Goal: Communication & Community: Answer question/provide support

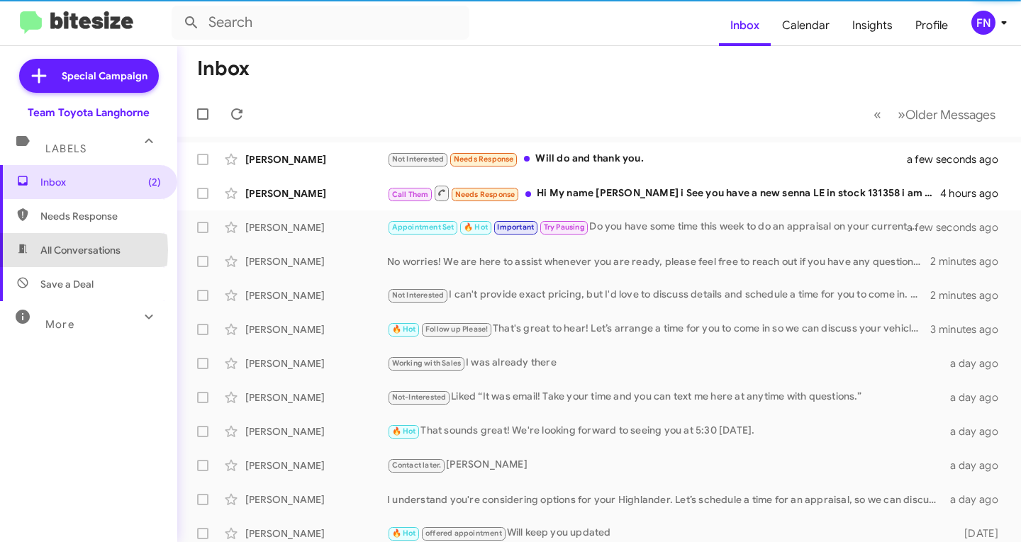
click at [47, 250] on span "All Conversations" at bounding box center [80, 250] width 80 height 14
type input "in:all-conversations"
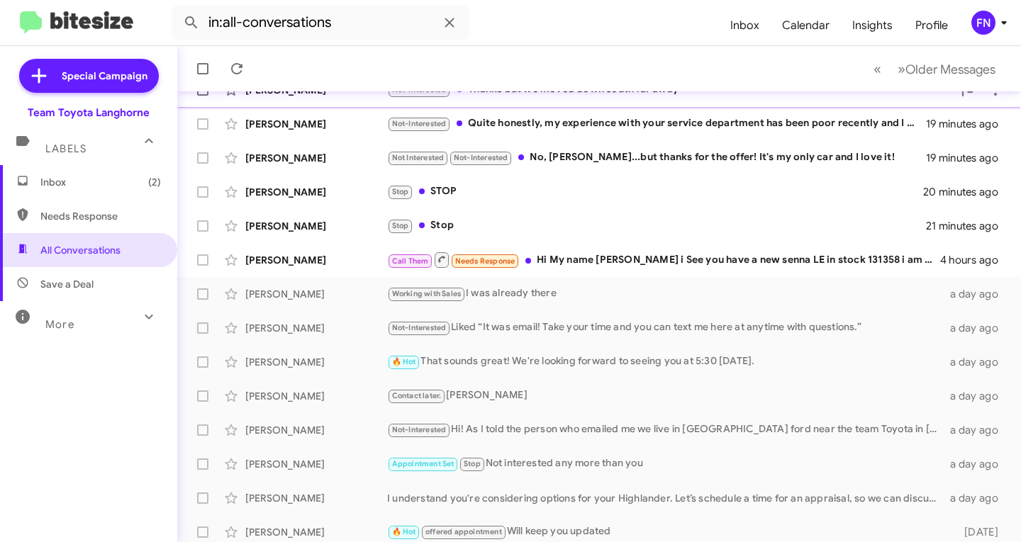
scroll to position [281, 0]
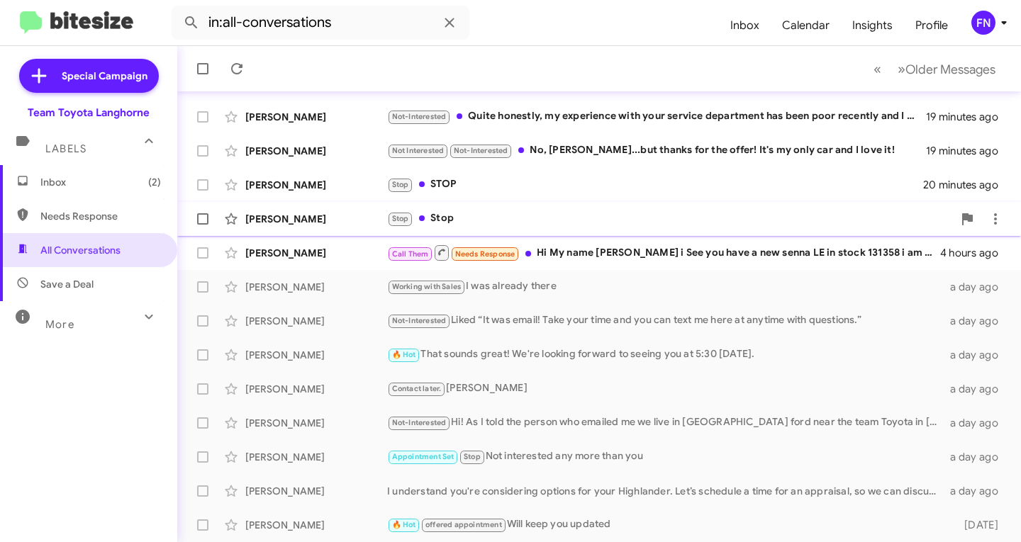
click at [297, 216] on div "Robin Simcox" at bounding box center [316, 219] width 142 height 14
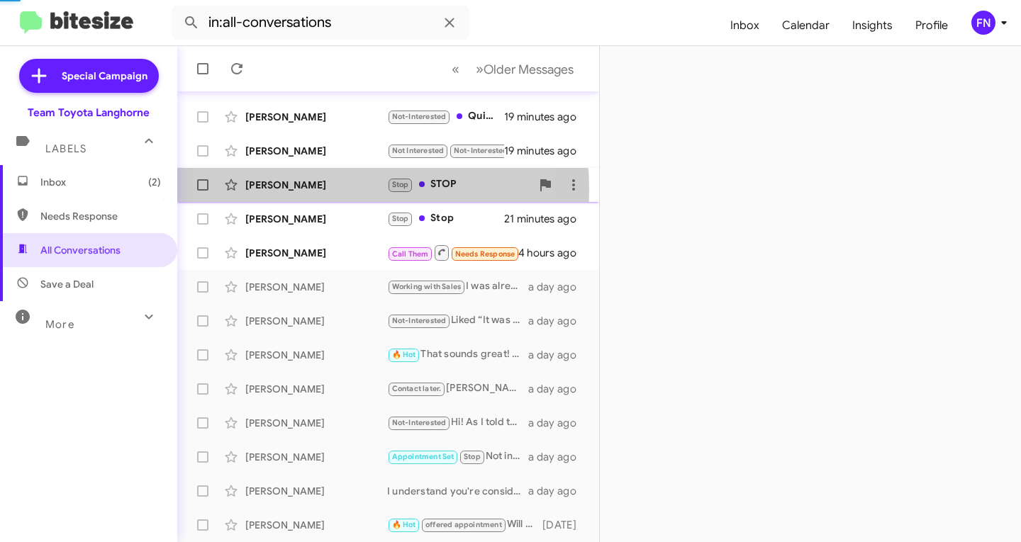
click at [301, 190] on div "George Graeff" at bounding box center [316, 185] width 142 height 14
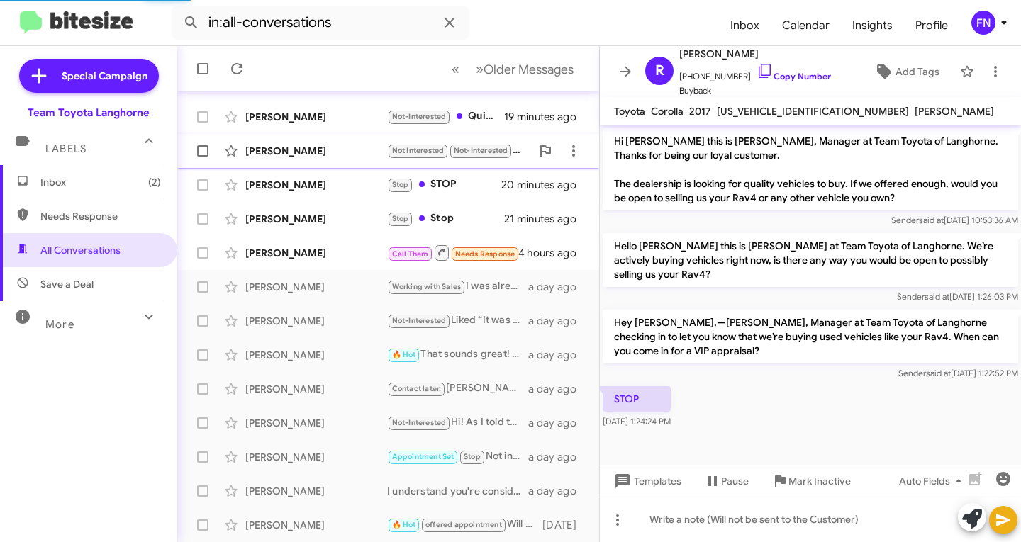
click at [308, 152] on div "Noelle Parkin" at bounding box center [316, 151] width 142 height 14
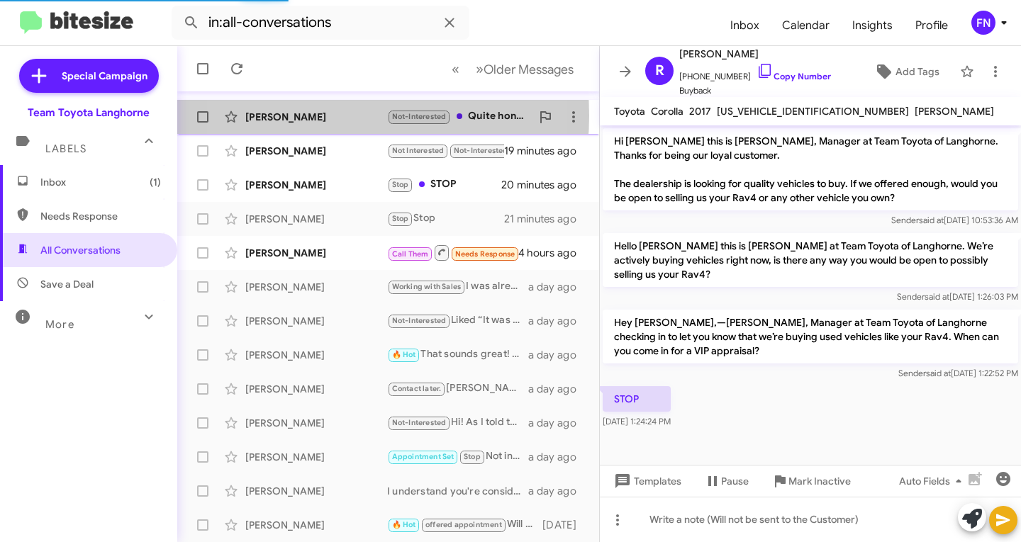
click at [308, 116] on div "Helene Hopkins" at bounding box center [316, 117] width 142 height 14
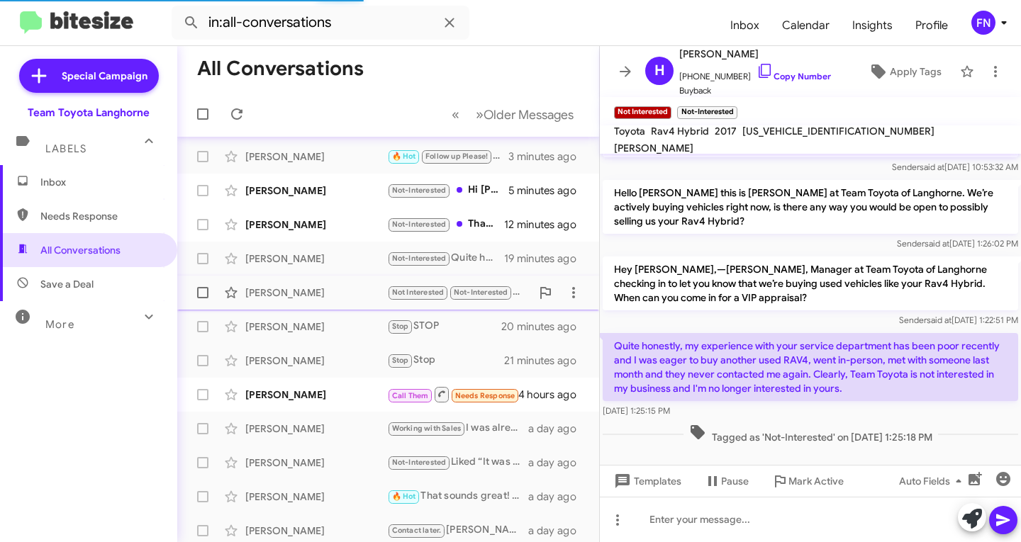
scroll to position [82, 0]
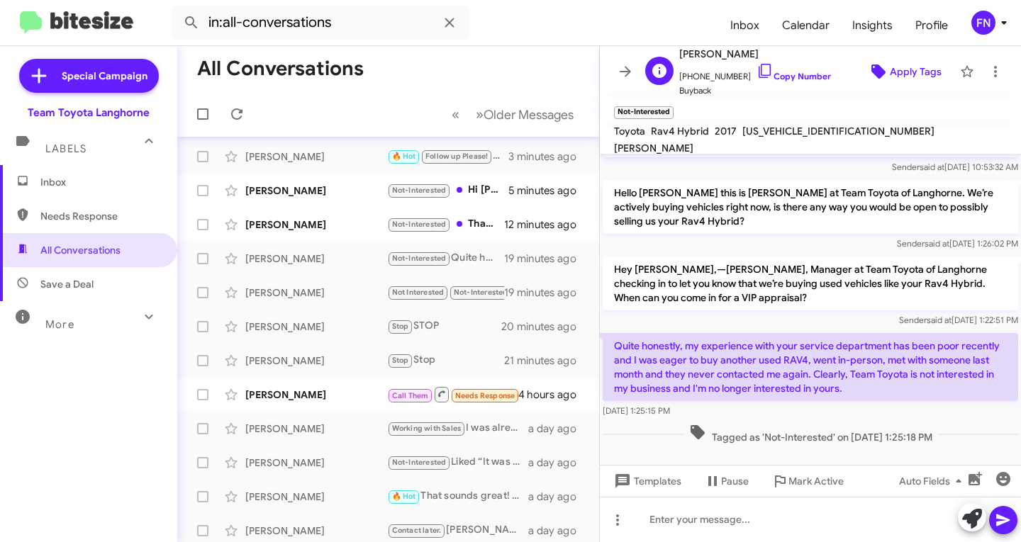
click at [941, 69] on button "Apply Tags" at bounding box center [904, 72] width 97 height 26
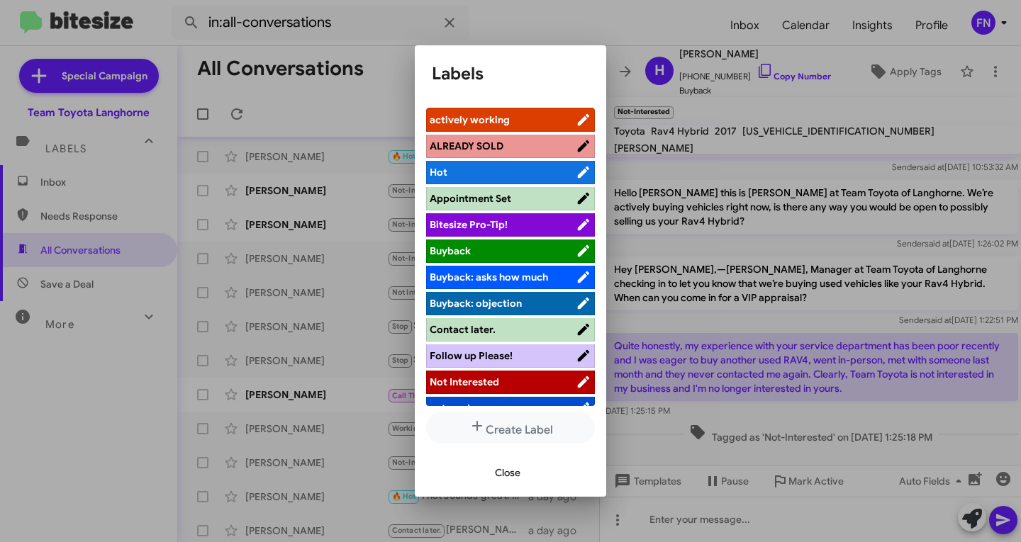
click at [706, 138] on div at bounding box center [510, 271] width 1021 height 542
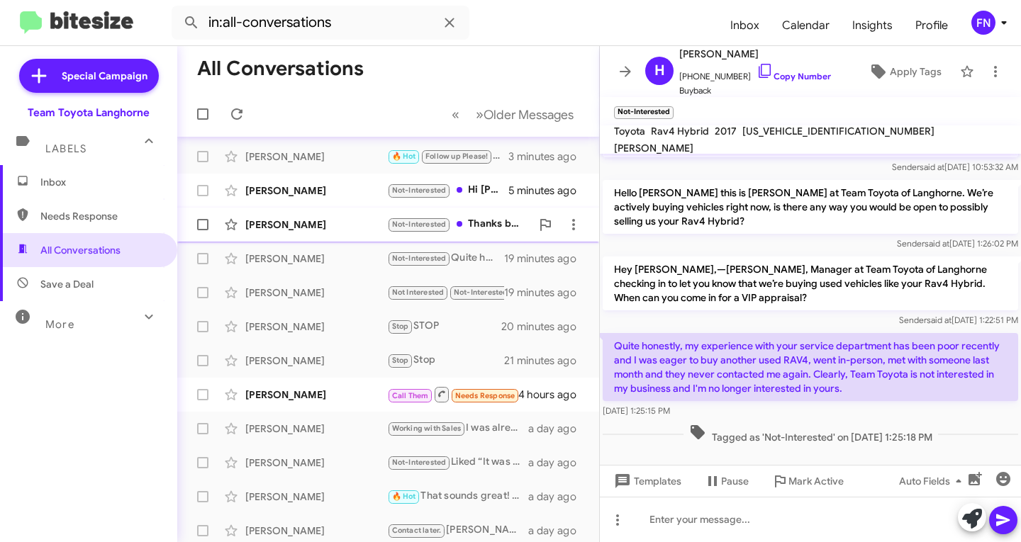
click at [283, 220] on div "Musya Tumanyan" at bounding box center [316, 225] width 142 height 14
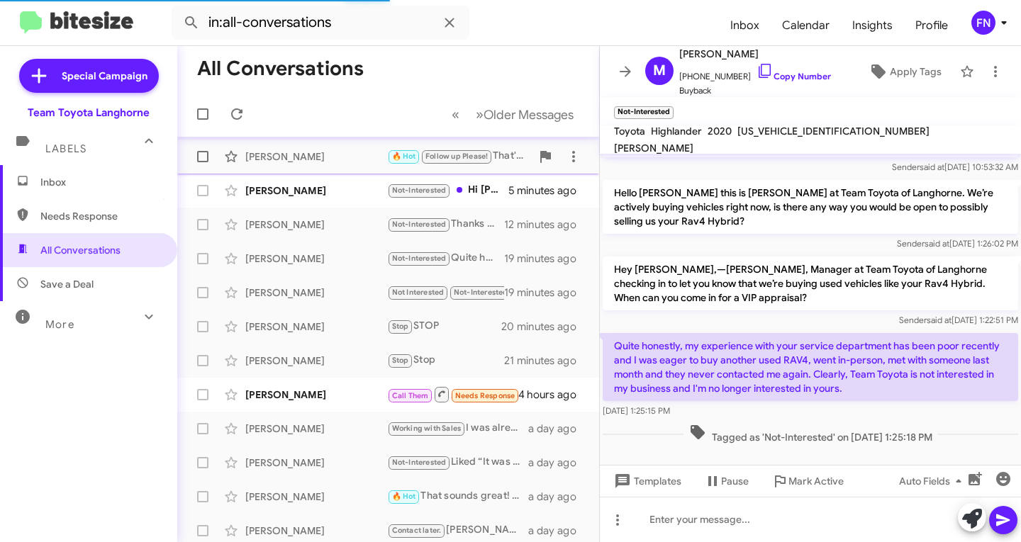
scroll to position [39, 0]
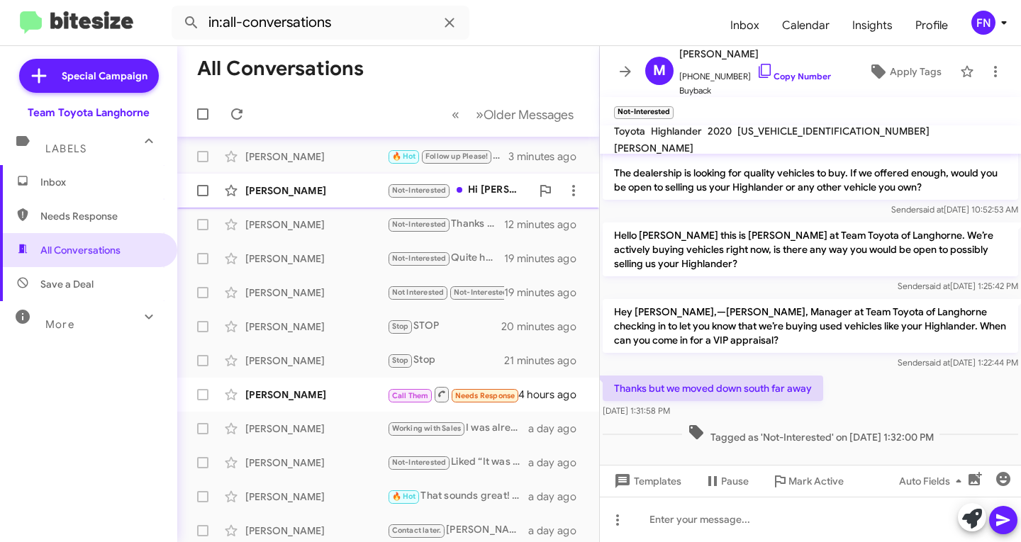
click at [306, 180] on div "Joyce Prickett Not-Interested Hi Chris, Im not interested in selling my car. Jo…" at bounding box center [388, 191] width 399 height 28
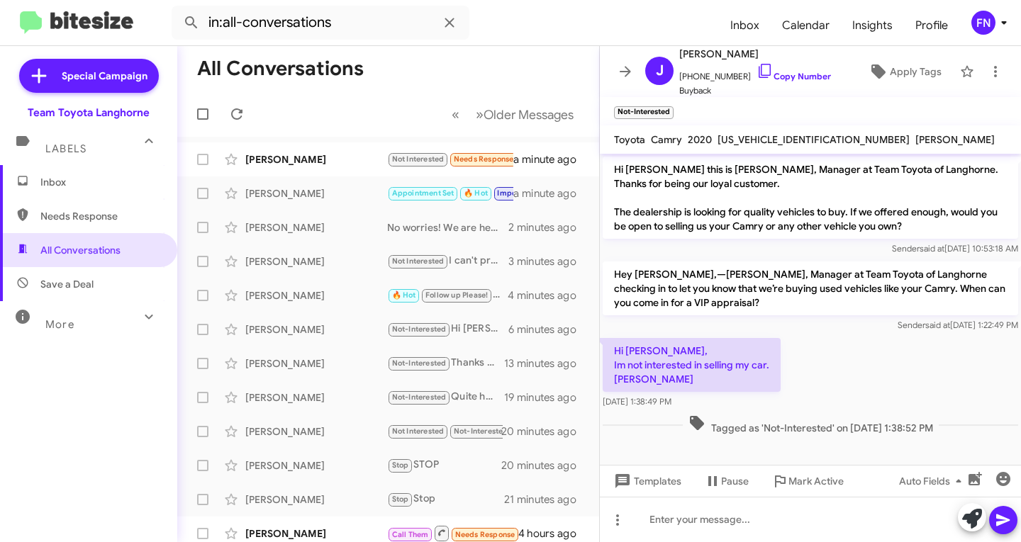
click at [211, 137] on mat-action-list "Ana Wong-Trainor Not Interested Needs Response Will do and thank you. a minute …" at bounding box center [388, 480] width 422 height 686
click at [279, 153] on div "Ana Wong-Trainor" at bounding box center [316, 159] width 142 height 14
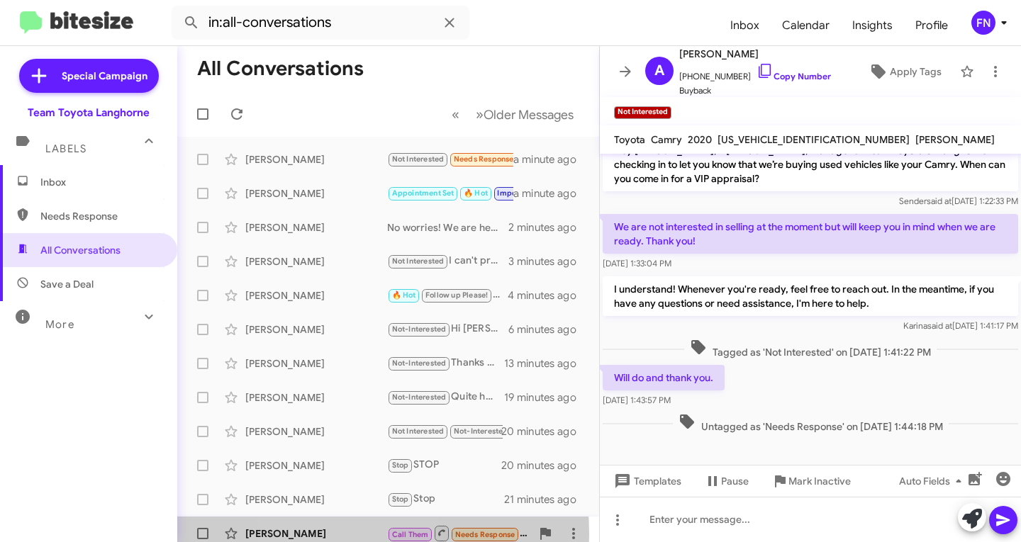
click at [333, 534] on div "Pradipkumar Patel" at bounding box center [316, 534] width 142 height 14
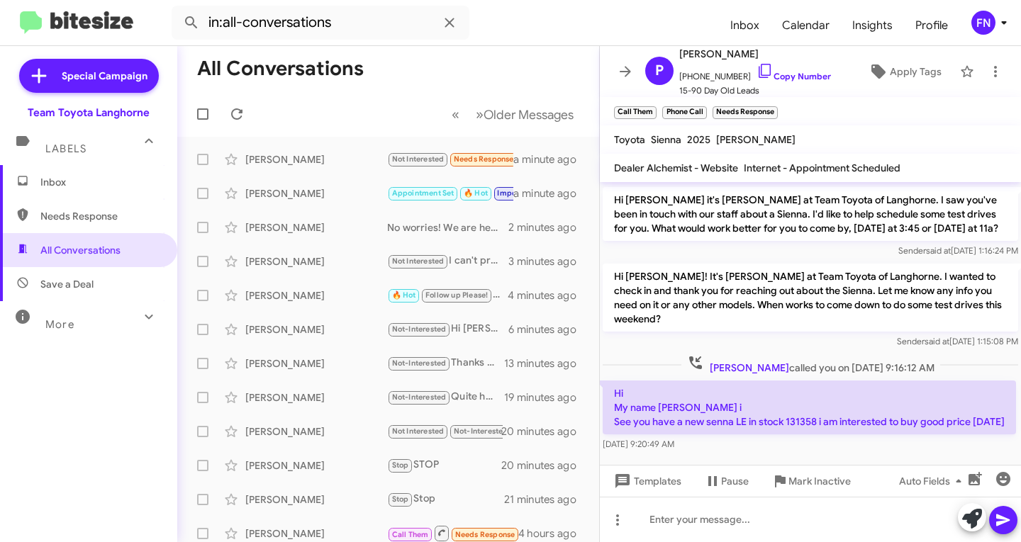
scroll to position [2152, 0]
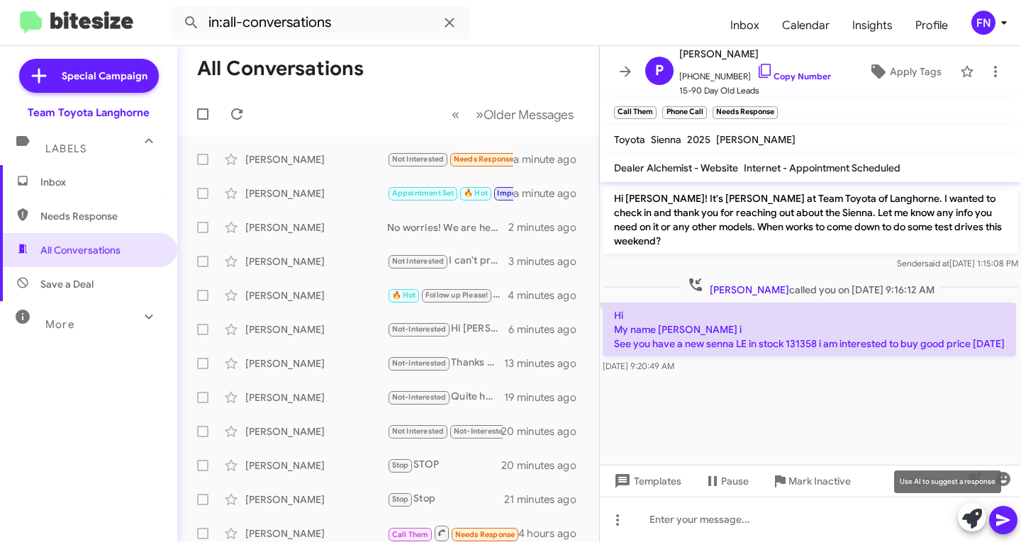
click at [966, 515] on icon at bounding box center [972, 519] width 20 height 20
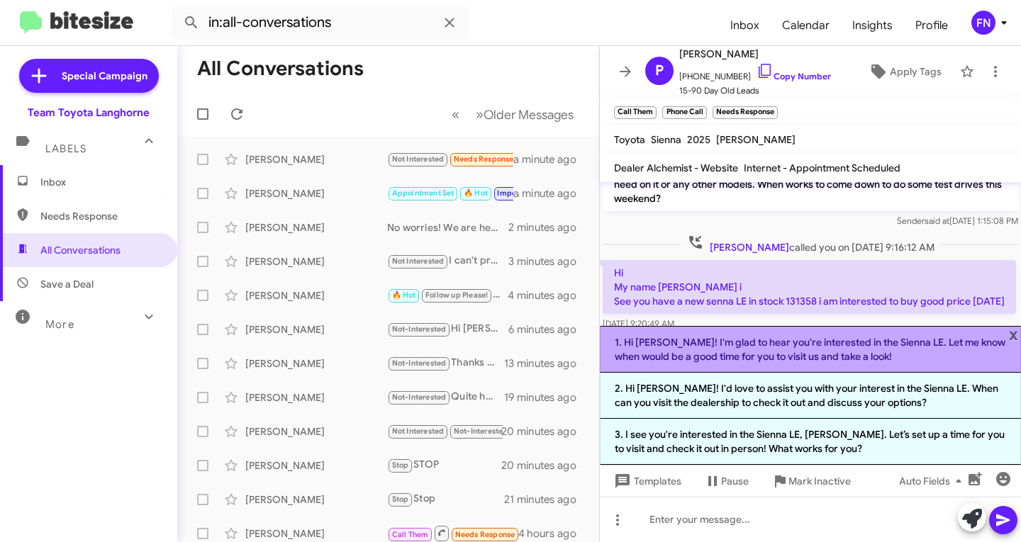
click at [766, 360] on li "1. Hi Pradip! I'm glad to hear you're interested in the Sienna LE. Let me know …" at bounding box center [810, 349] width 421 height 47
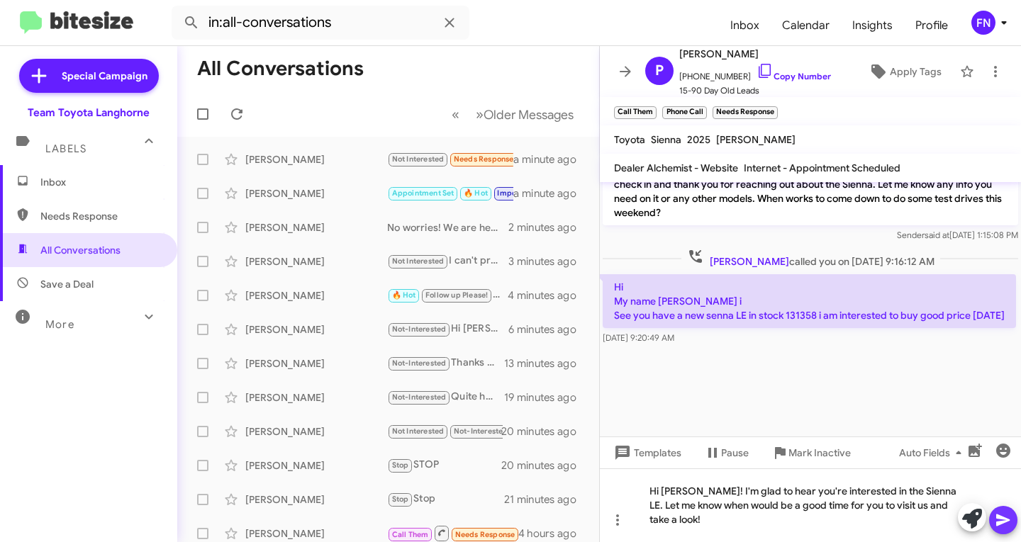
click at [1000, 520] on icon at bounding box center [1003, 520] width 17 height 17
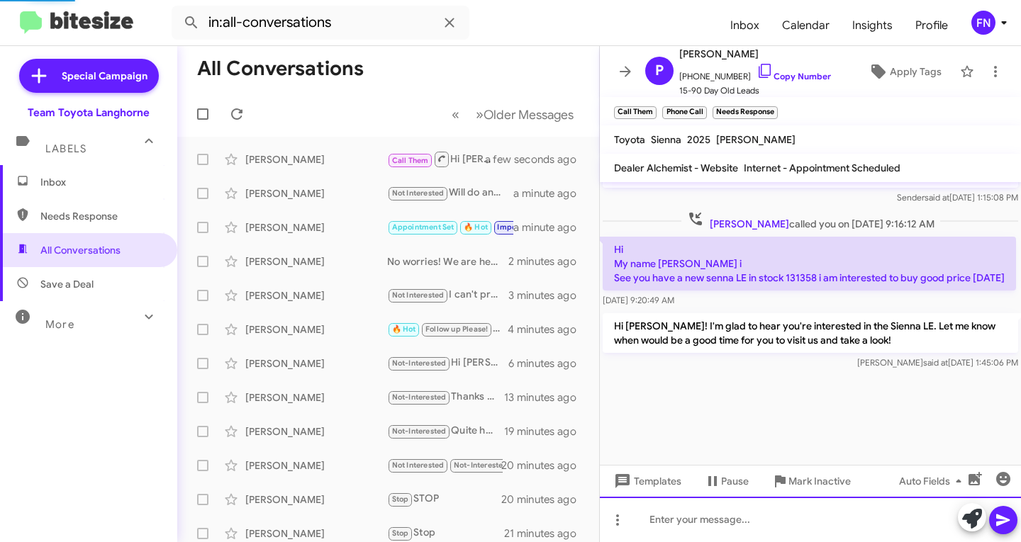
scroll to position [2218, 0]
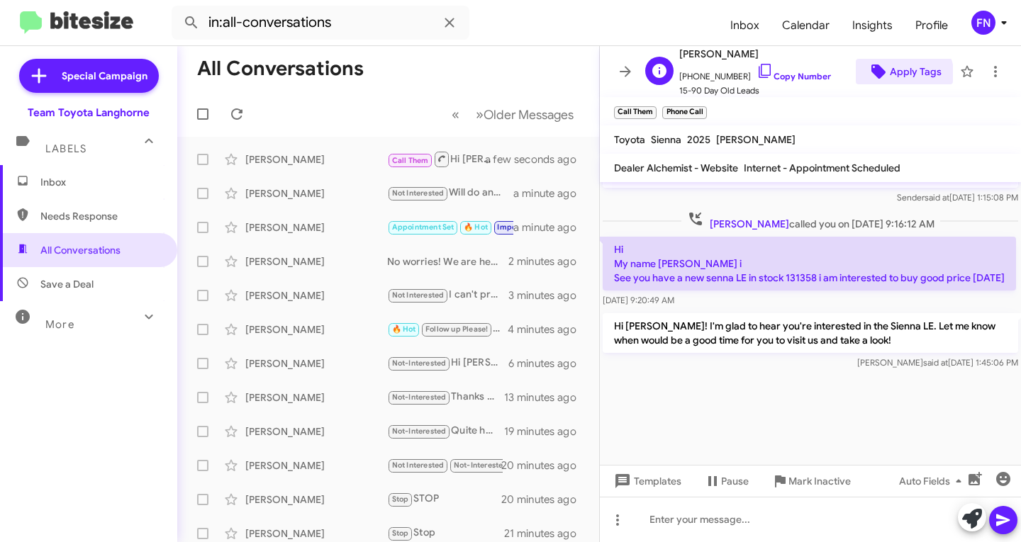
click at [893, 77] on span "Apply Tags" at bounding box center [916, 72] width 52 height 26
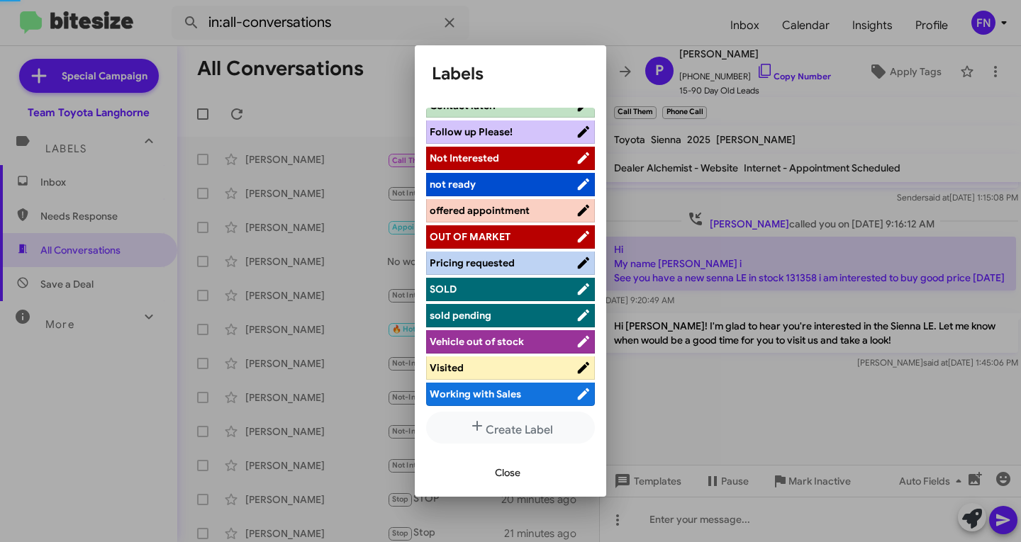
scroll to position [227, 0]
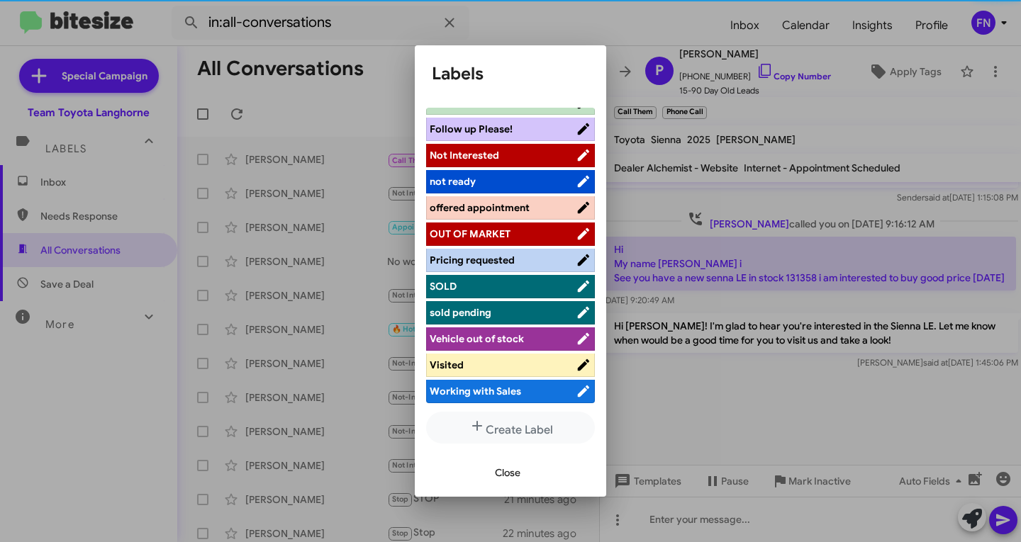
click at [473, 205] on span "offered appointment" at bounding box center [480, 207] width 100 height 13
click at [489, 473] on button "Close" at bounding box center [508, 473] width 48 height 26
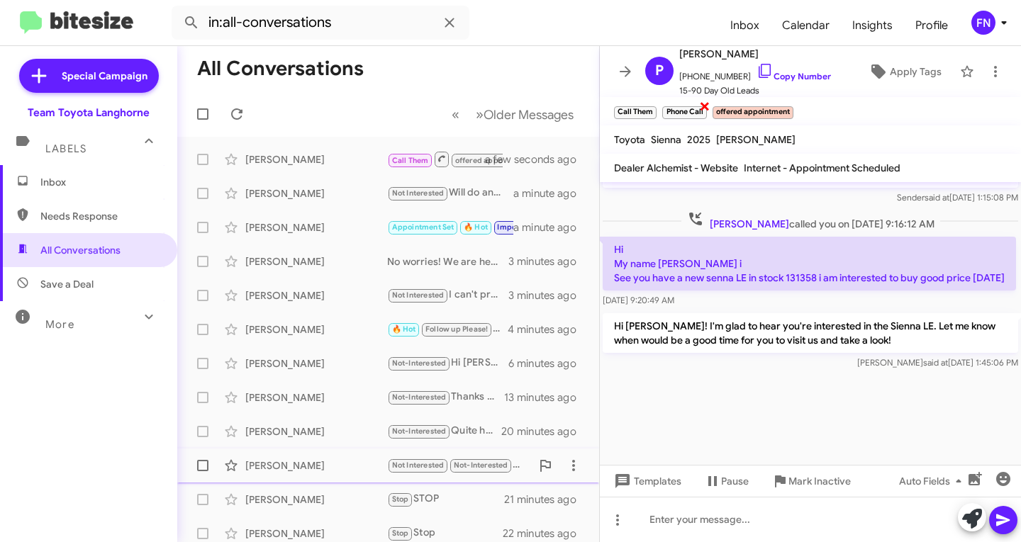
click at [701, 101] on span "×" at bounding box center [704, 105] width 11 height 17
click at [651, 102] on span "×" at bounding box center [653, 105] width 9 height 17
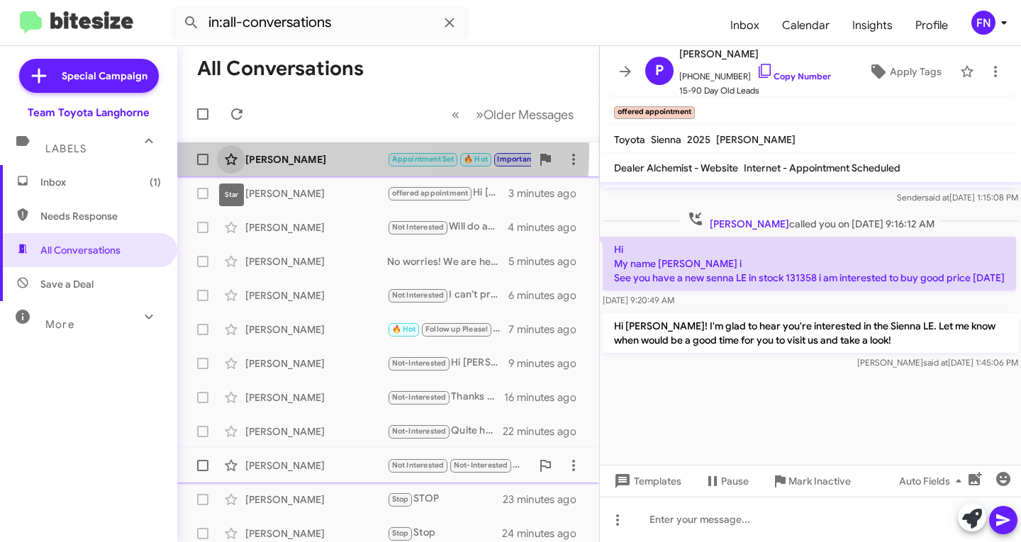
click at [241, 150] on button at bounding box center [231, 159] width 28 height 28
click at [230, 153] on icon at bounding box center [231, 159] width 17 height 17
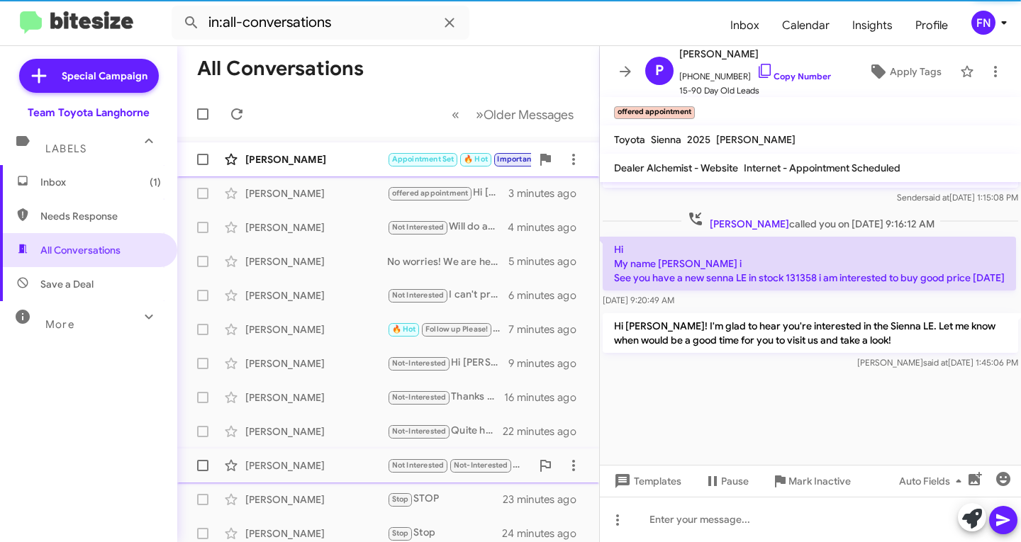
click at [279, 157] on div "Joseph Garvey" at bounding box center [316, 159] width 142 height 14
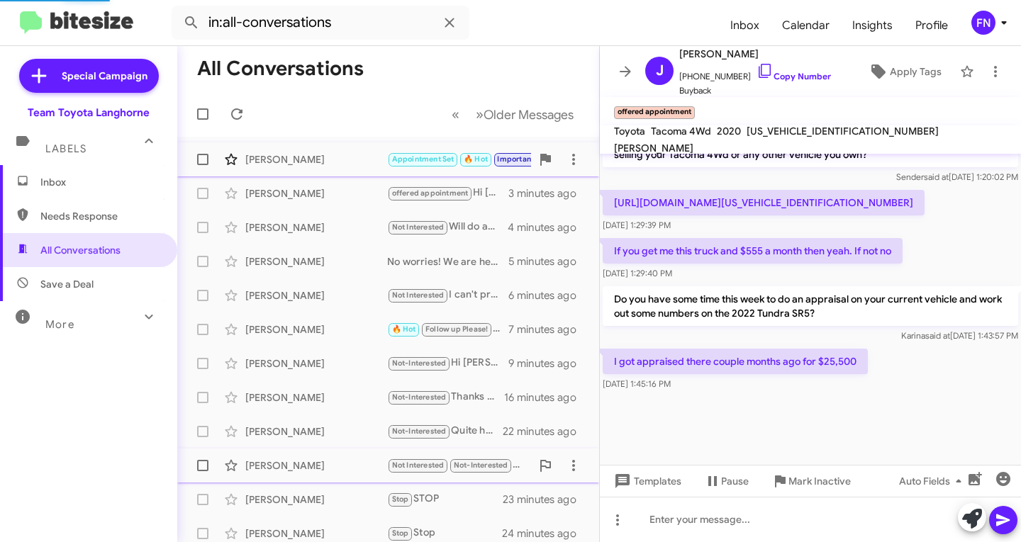
scroll to position [1261, 0]
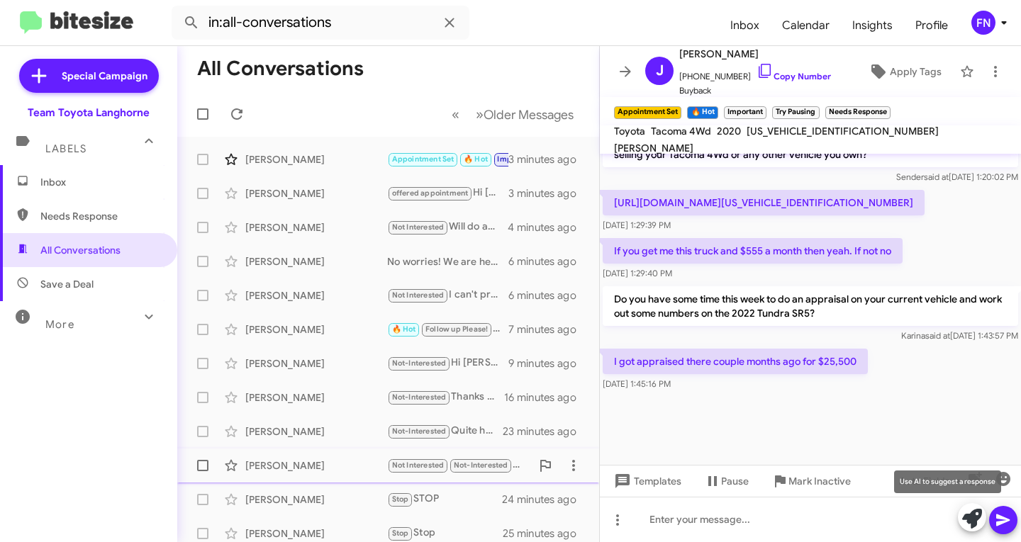
click at [976, 508] on span at bounding box center [972, 518] width 20 height 31
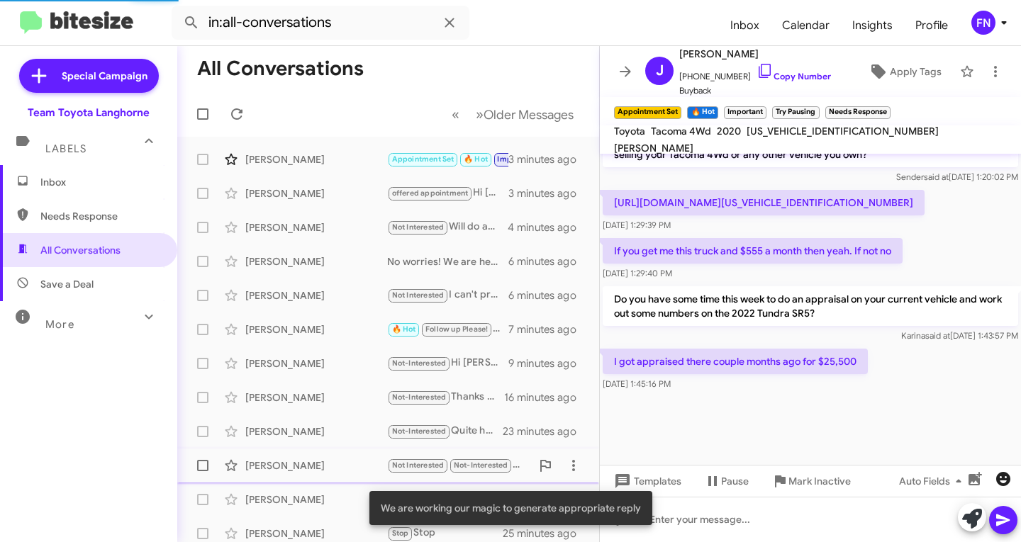
scroll to position [1415, 0]
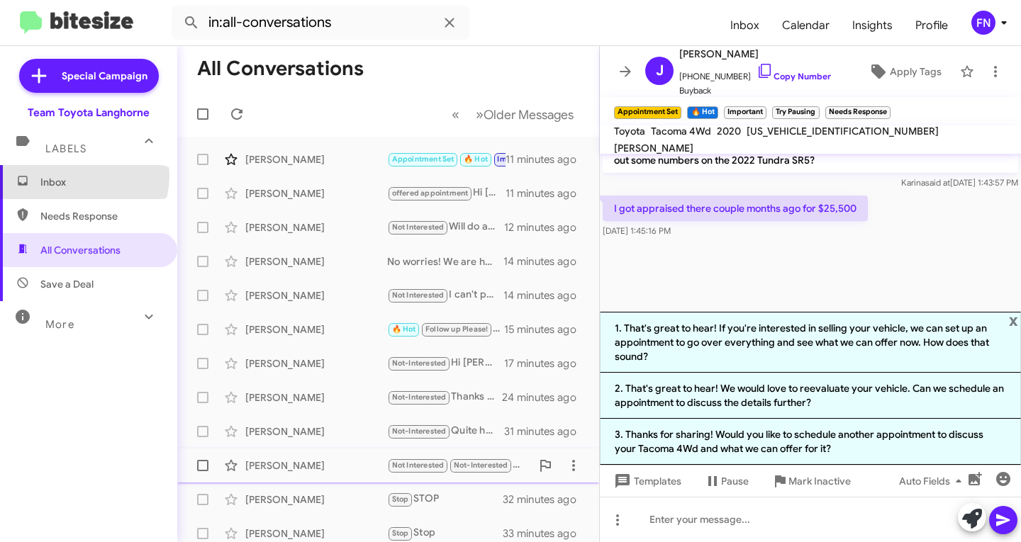
click at [77, 176] on span "Inbox" at bounding box center [100, 182] width 121 height 14
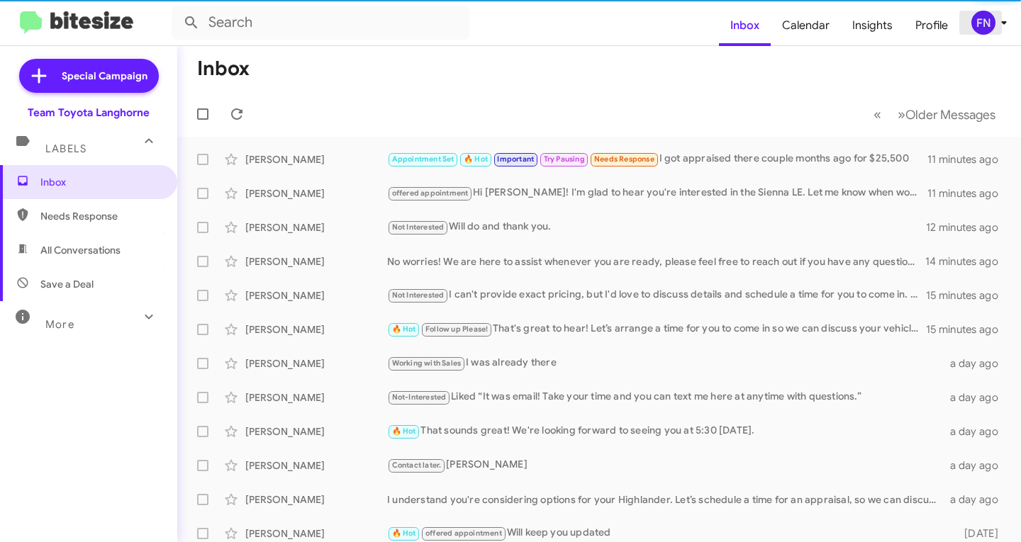
click at [976, 21] on div "FN" at bounding box center [983, 23] width 24 height 24
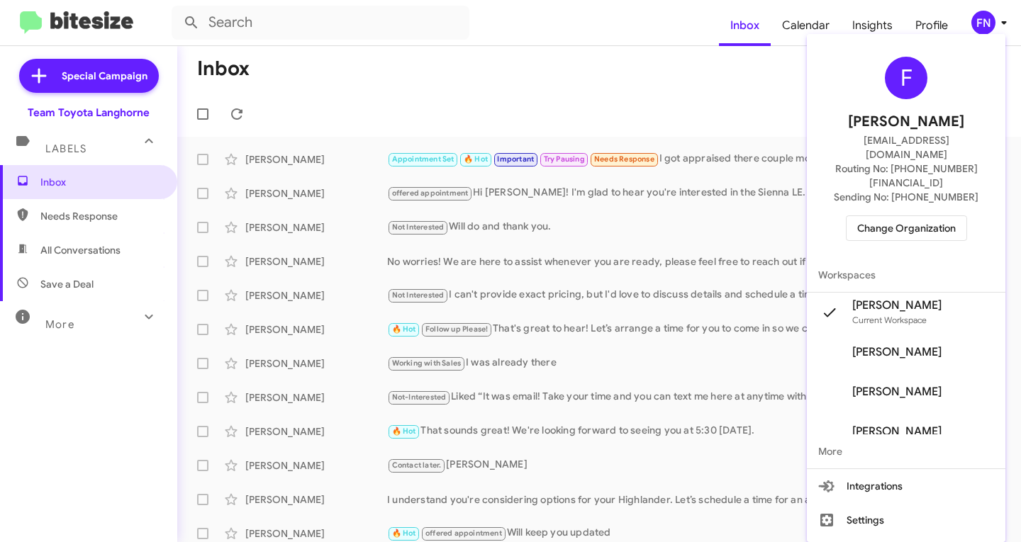
click at [908, 216] on span "Change Organization" at bounding box center [906, 228] width 99 height 24
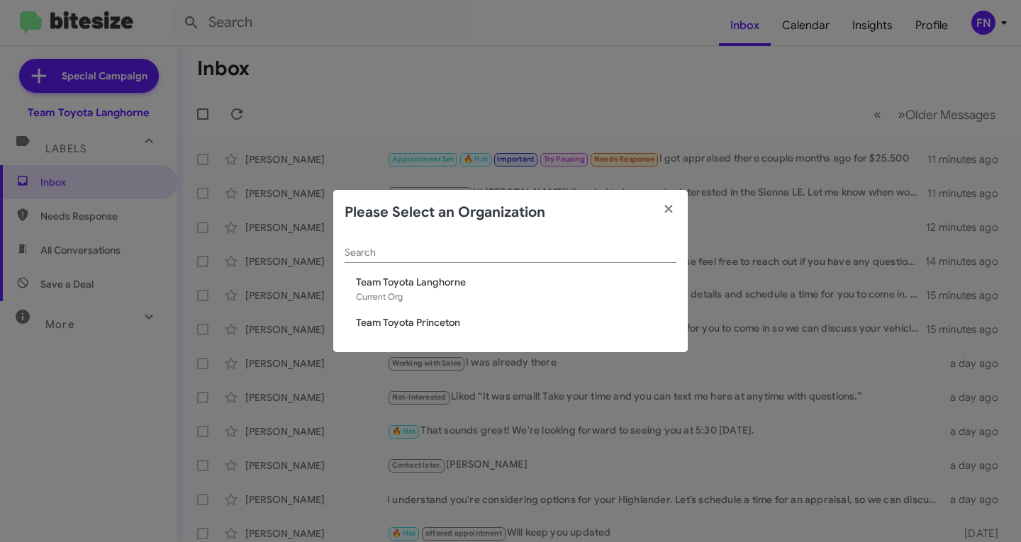
click at [447, 325] on span "Team Toyota Princeton" at bounding box center [516, 323] width 320 height 14
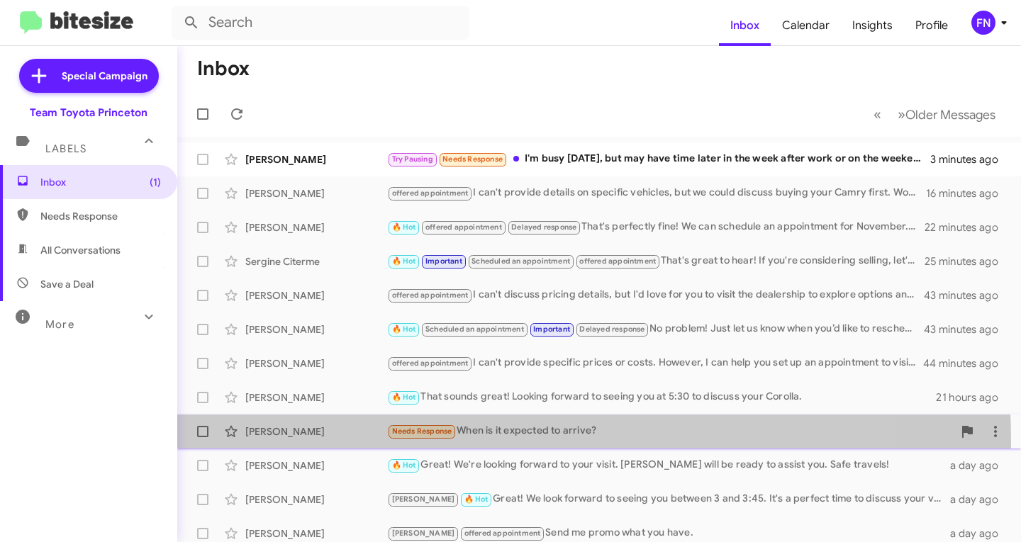
click at [323, 443] on div "[PERSON_NAME] Needs Response When is it expected to arrive? a day ago" at bounding box center [599, 432] width 821 height 28
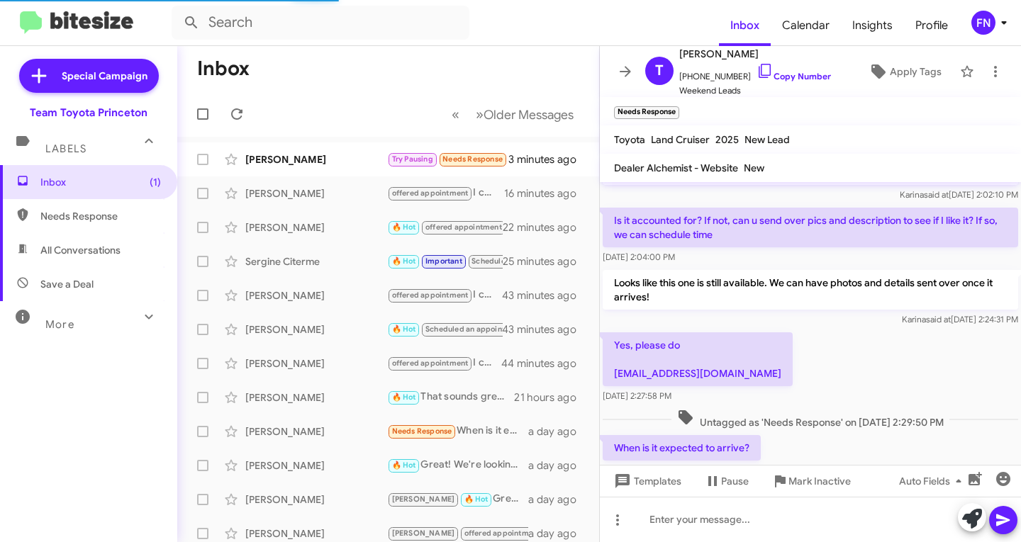
scroll to position [251, 0]
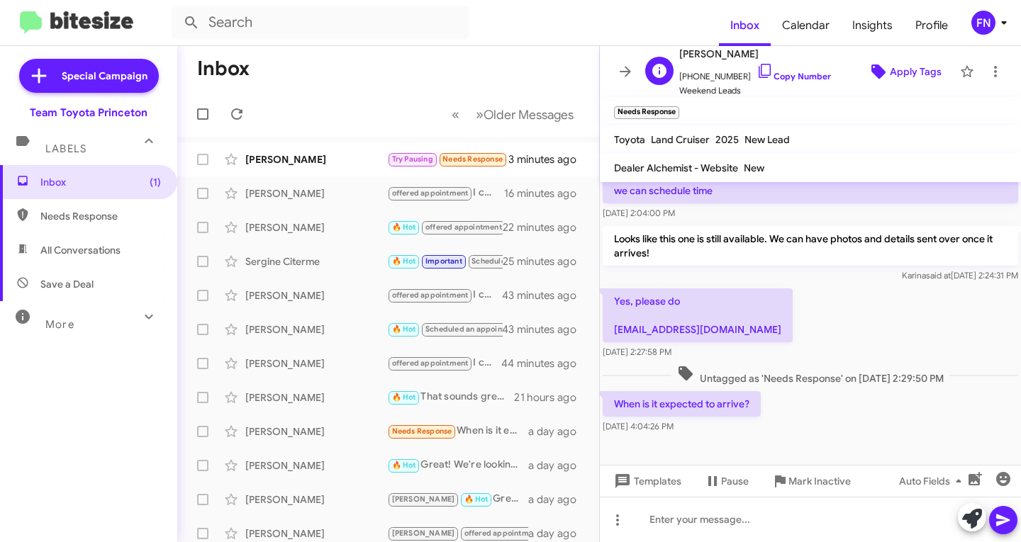
click at [879, 65] on span "Apply Tags" at bounding box center [904, 72] width 74 height 26
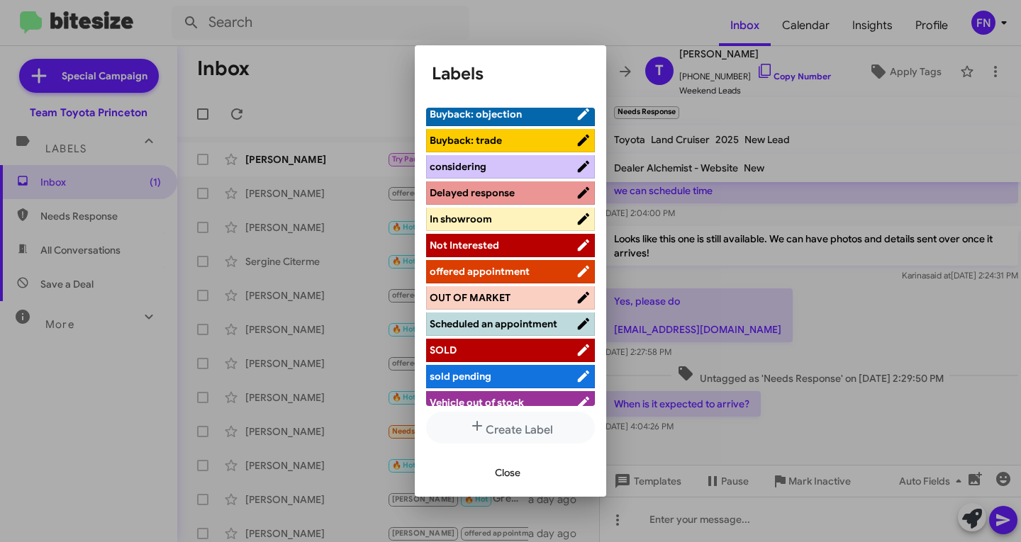
scroll to position [212, 0]
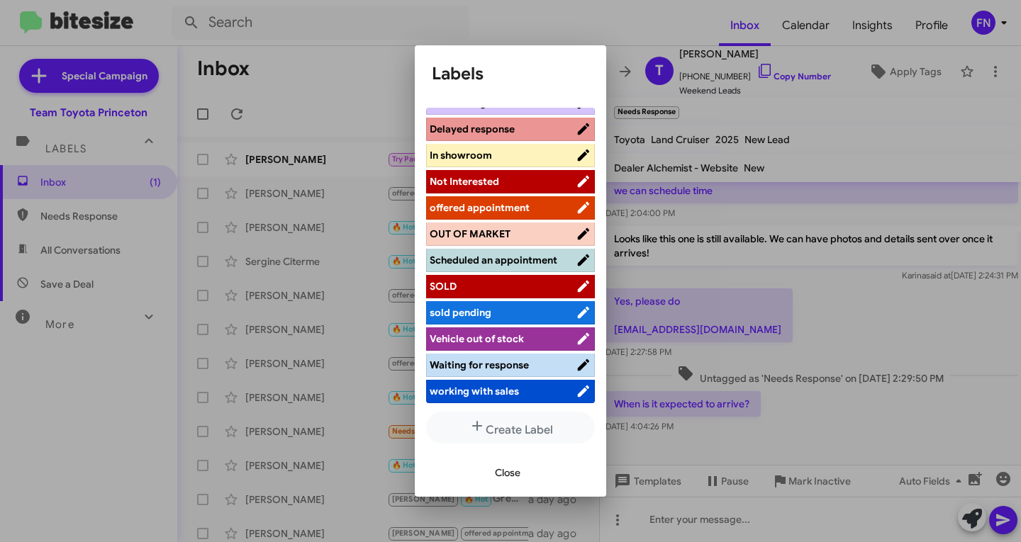
click at [477, 396] on span "working with sales" at bounding box center [474, 391] width 89 height 13
click at [519, 201] on span "offered appointment" at bounding box center [480, 207] width 100 height 13
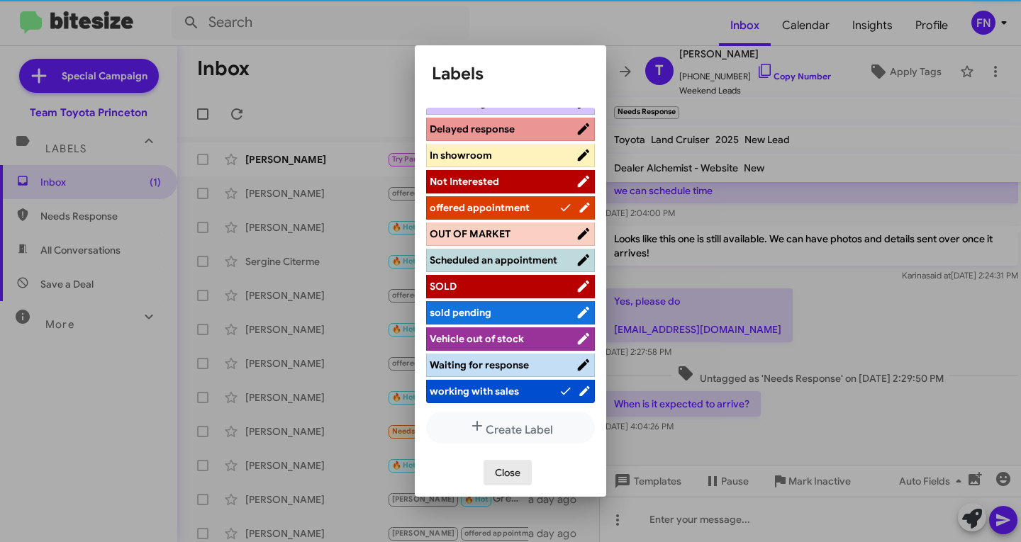
click at [512, 464] on span "Close" at bounding box center [508, 473] width 26 height 26
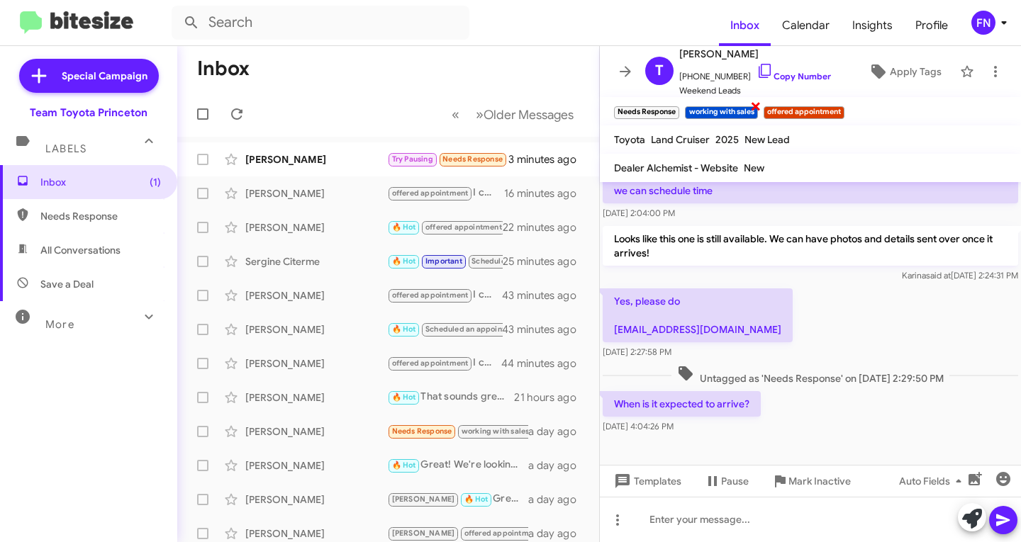
click at [756, 103] on span "×" at bounding box center [755, 105] width 11 height 17
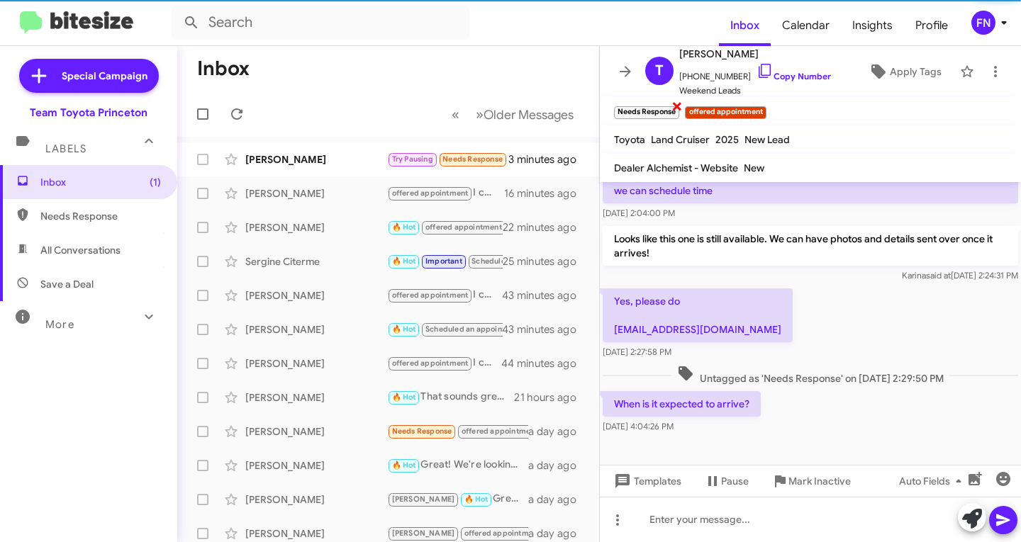
click at [673, 105] on span "×" at bounding box center [676, 105] width 11 height 17
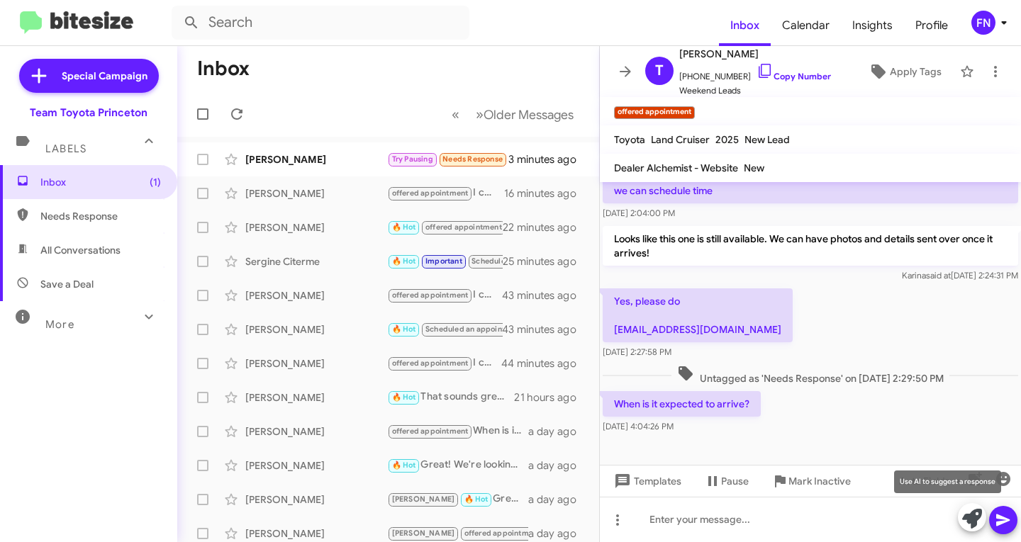
click at [965, 511] on icon at bounding box center [972, 519] width 20 height 20
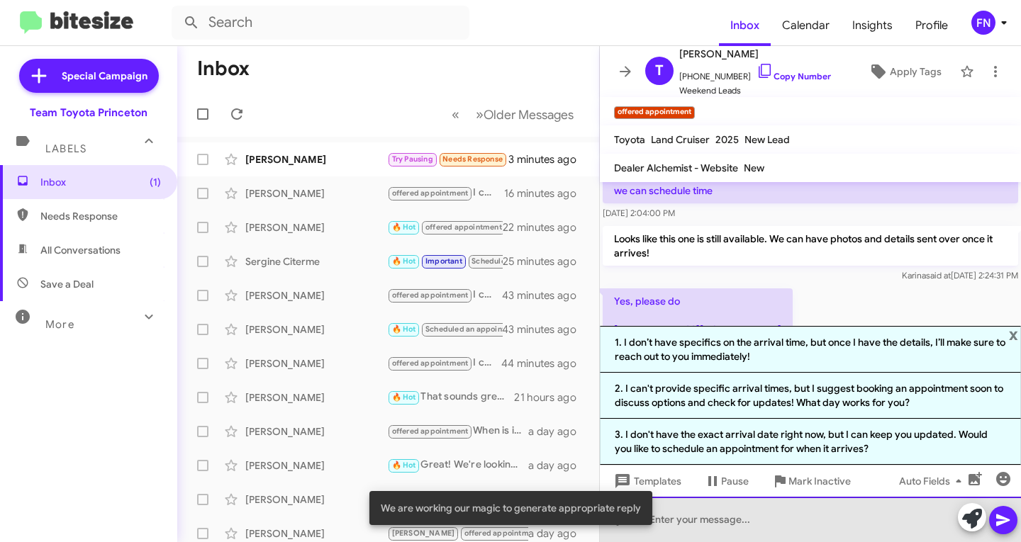
click at [705, 537] on div at bounding box center [810, 519] width 421 height 45
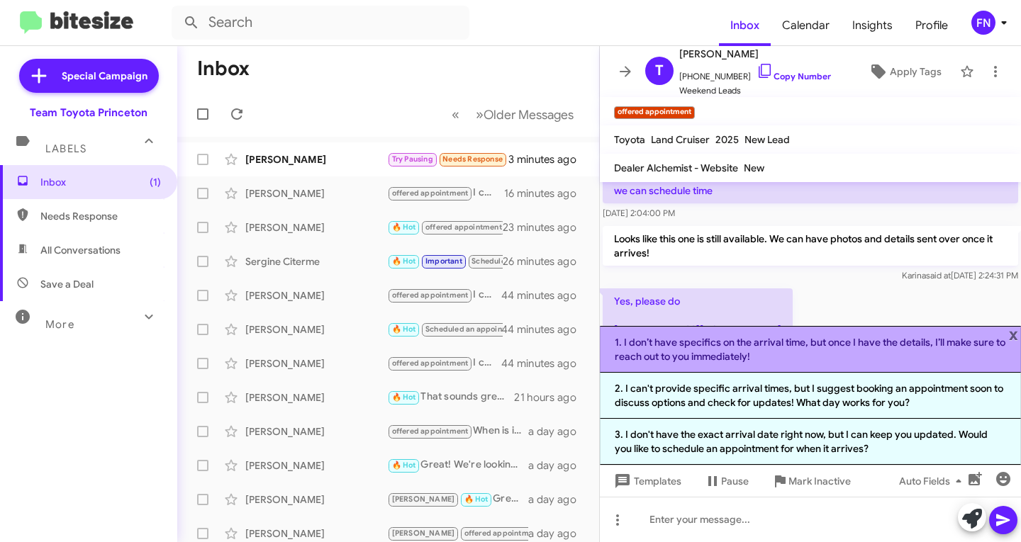
click at [798, 351] on li "1. I don’t have specifics on the arrival time, but once I have the details, I’l…" at bounding box center [810, 349] width 421 height 47
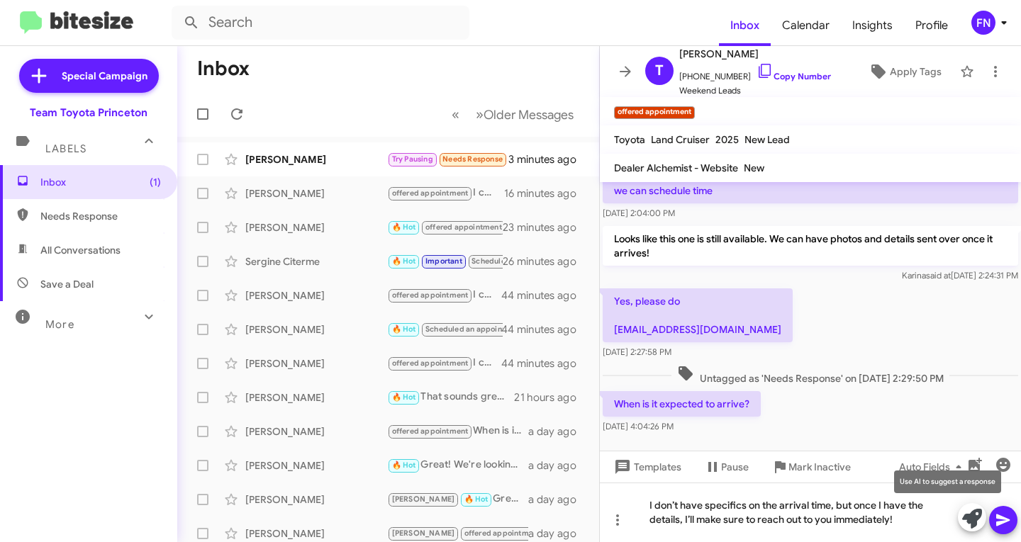
click at [964, 520] on icon at bounding box center [972, 519] width 20 height 20
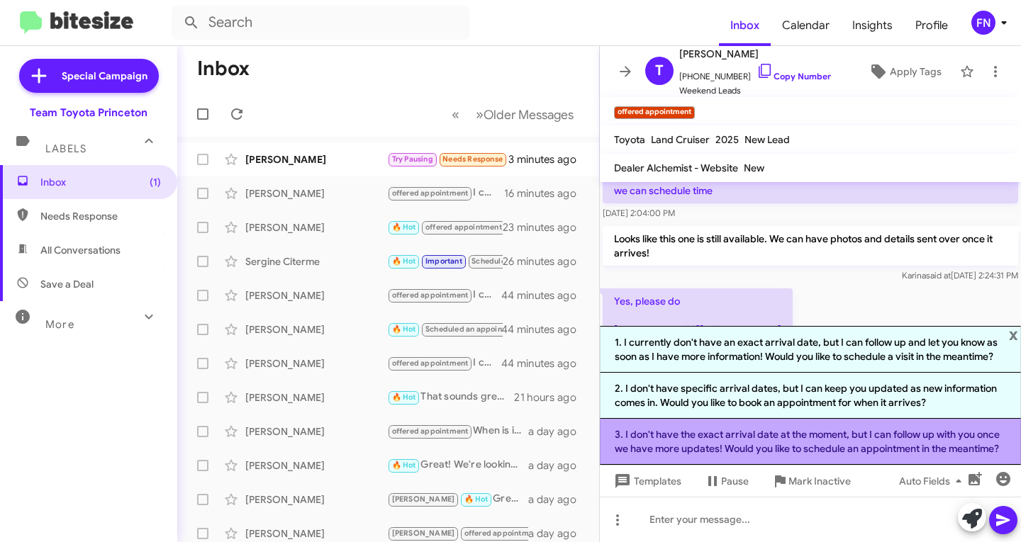
click at [736, 440] on li "3. I don't have the exact arrival date at the moment, but I can follow up with …" at bounding box center [810, 442] width 421 height 46
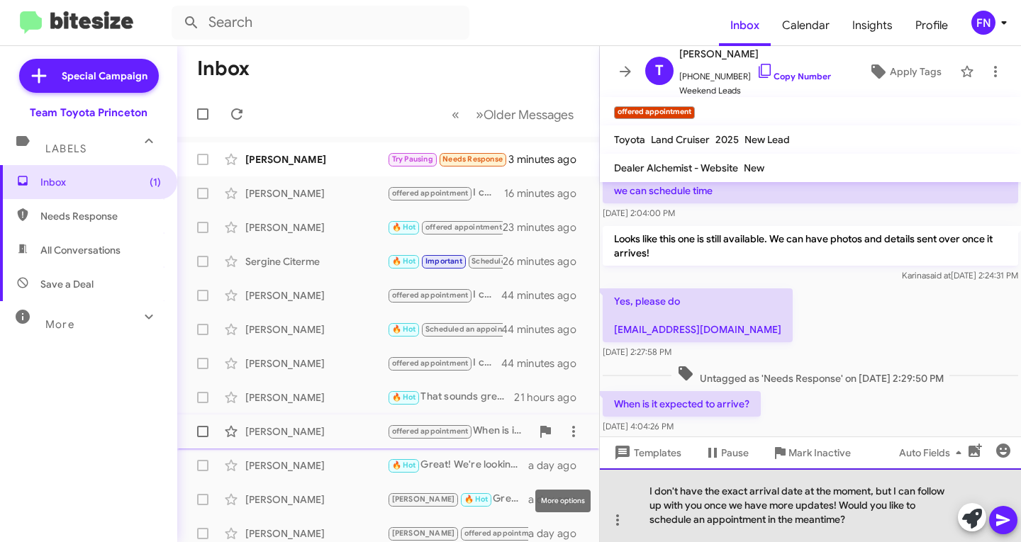
drag, startPoint x: 698, startPoint y: 496, endPoint x: 441, endPoint y: 437, distance: 263.2
click at [441, 437] on div "Inbox « Previous » Next Older Messages [PERSON_NAME] Try Pausing Needs Response…" at bounding box center [599, 294] width 844 height 496
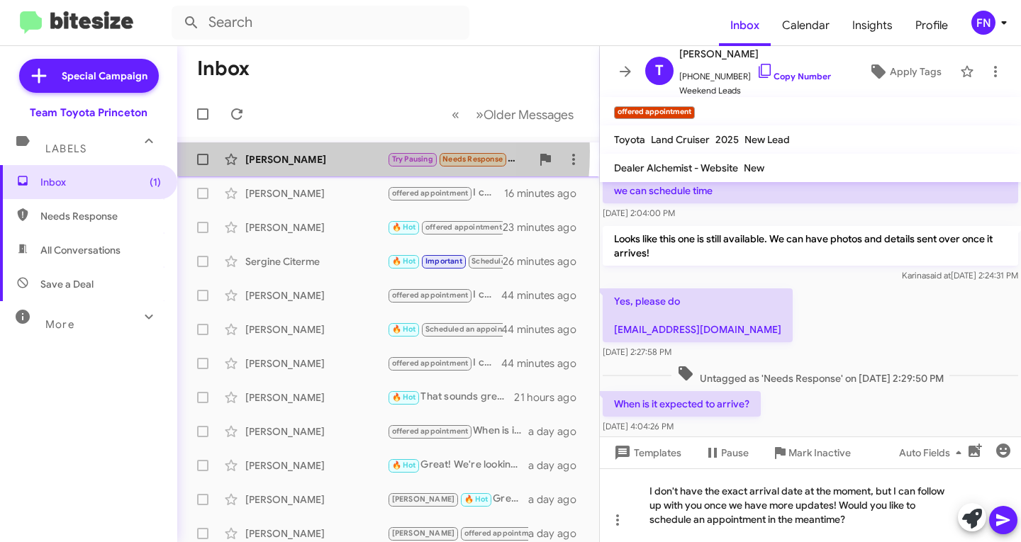
click at [282, 151] on div "[PERSON_NAME] Try Pausing Needs Response I'm busy [DATE], but may have time lat…" at bounding box center [388, 159] width 399 height 28
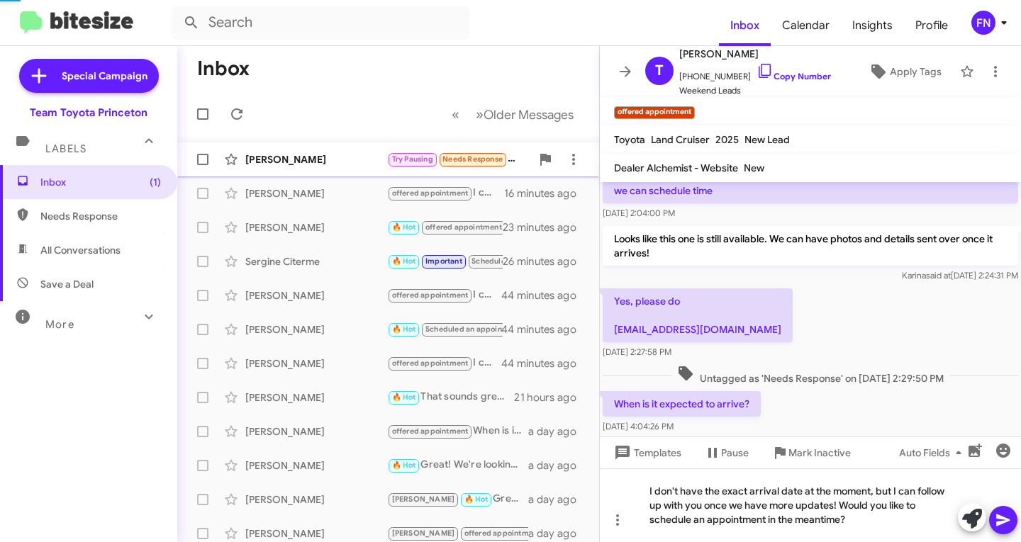
scroll to position [118, 0]
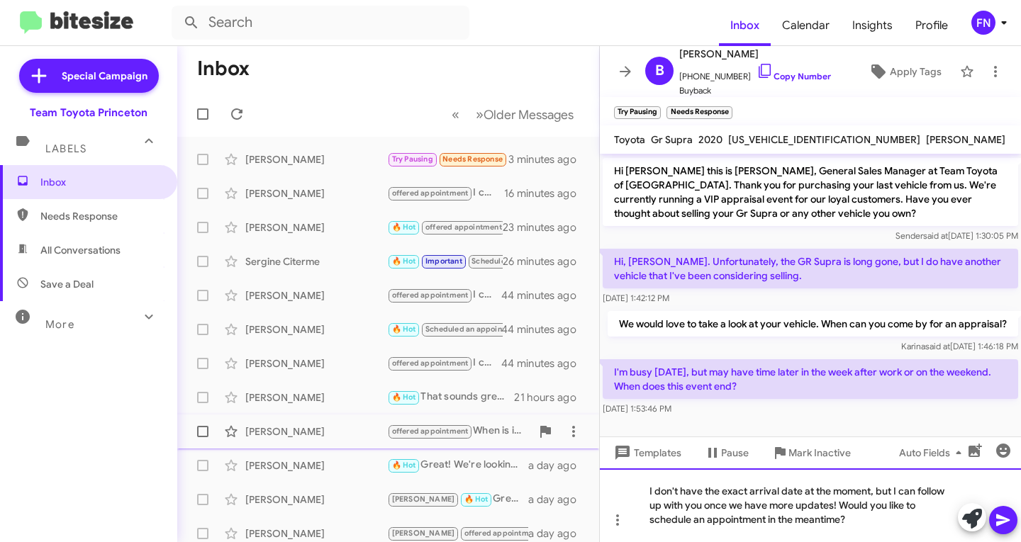
drag, startPoint x: 874, startPoint y: 511, endPoint x: 475, endPoint y: 424, distance: 408.6
click at [475, 424] on div "Inbox « Previous » Next Older Messages [PERSON_NAME] Try Pausing Needs Response…" at bounding box center [599, 294] width 844 height 496
click at [801, 474] on div "I don't have the exact arrival date at the moment, but I can follow up with you…" at bounding box center [810, 506] width 421 height 74
drag, startPoint x: 840, startPoint y: 515, endPoint x: 428, endPoint y: 454, distance: 416.5
click at [428, 454] on div "Inbox « Previous » Next Older Messages [PERSON_NAME] Try Pausing Needs Response…" at bounding box center [599, 294] width 844 height 496
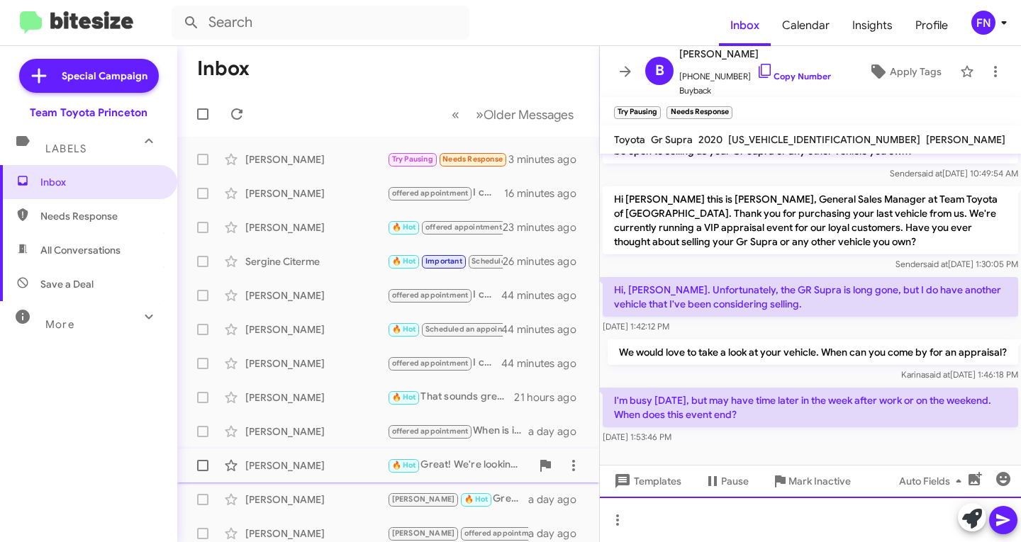
scroll to position [89, 0]
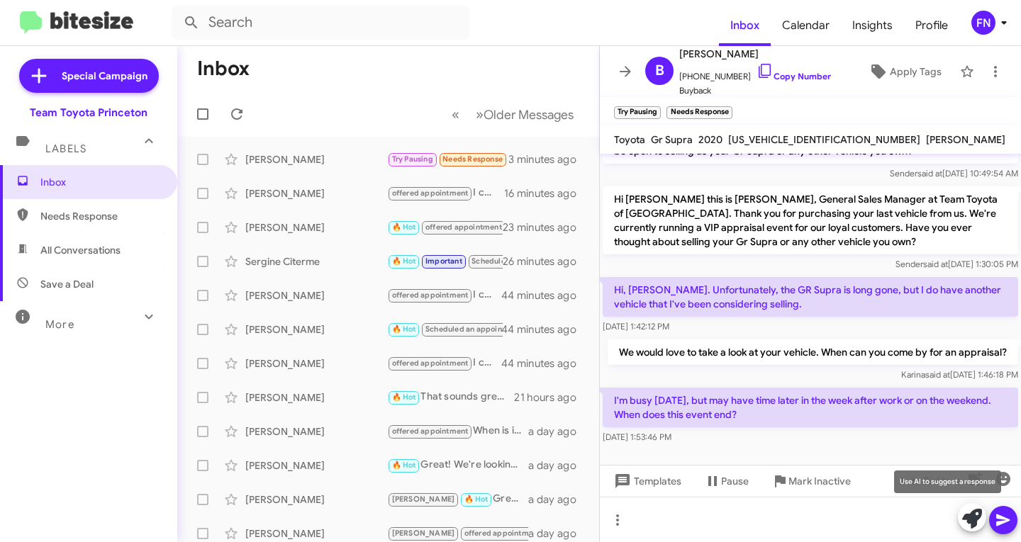
click at [963, 520] on icon at bounding box center [972, 519] width 20 height 20
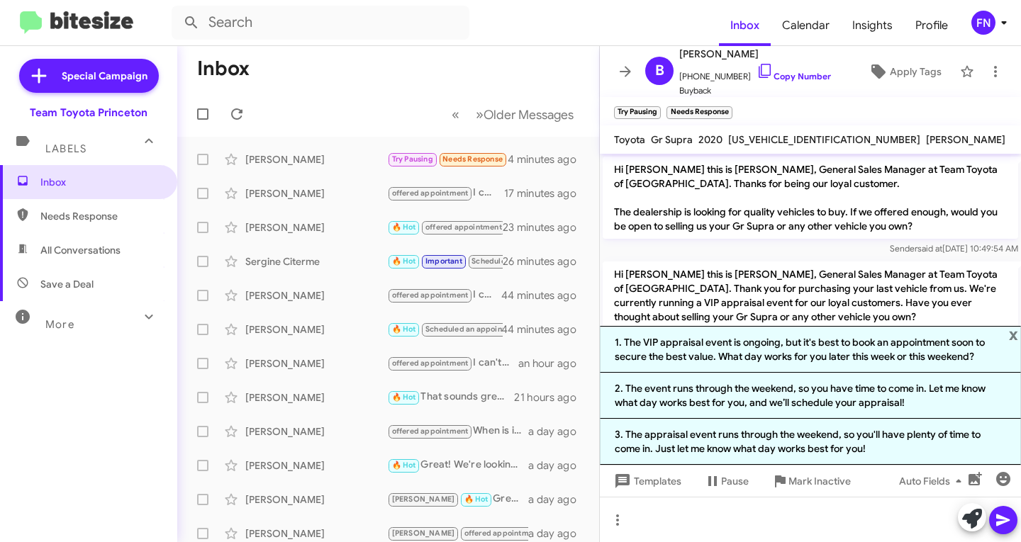
scroll to position [228, 0]
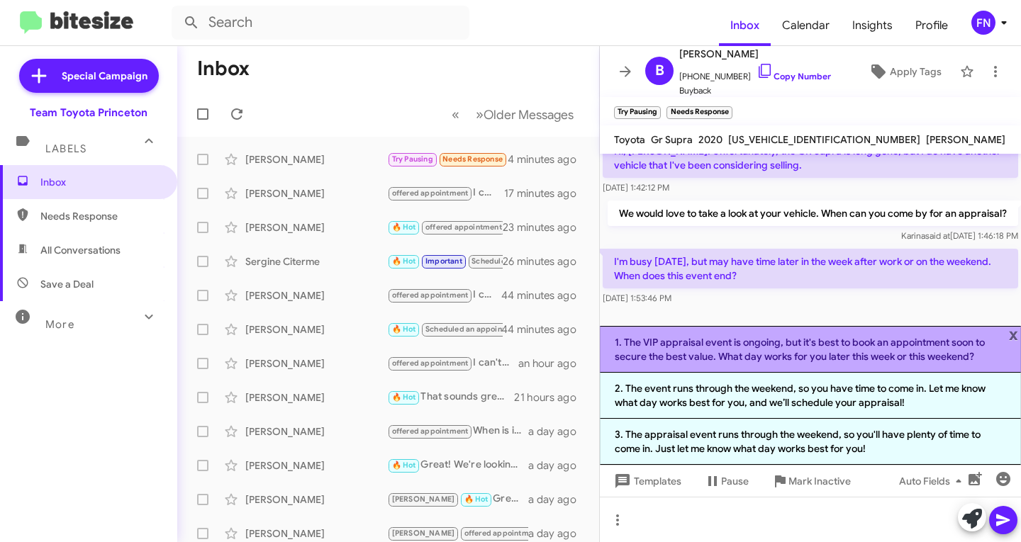
click at [667, 350] on li "1. The VIP appraisal event is ongoing, but it's best to book an appointment soo…" at bounding box center [810, 349] width 421 height 47
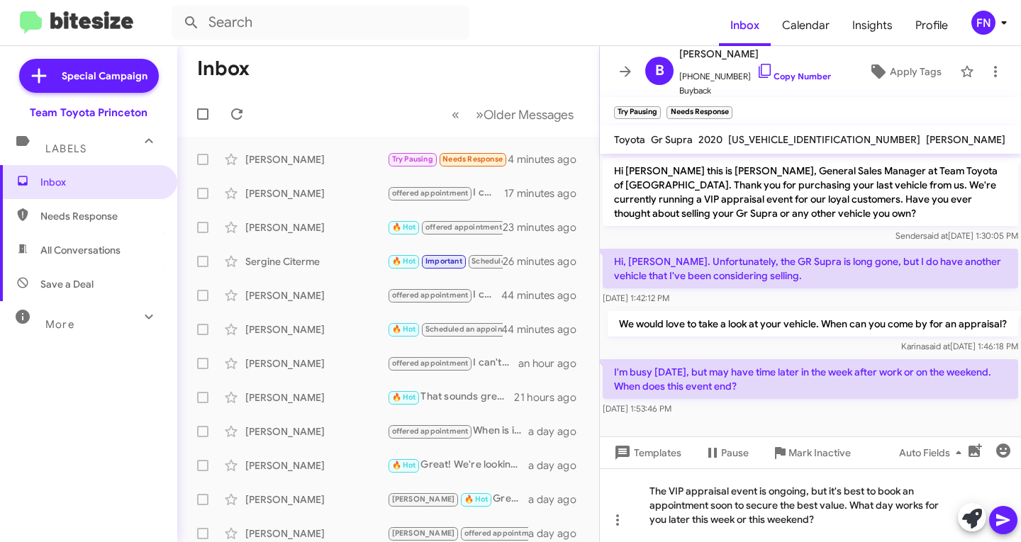
click at [997, 524] on icon at bounding box center [1002, 521] width 13 height 12
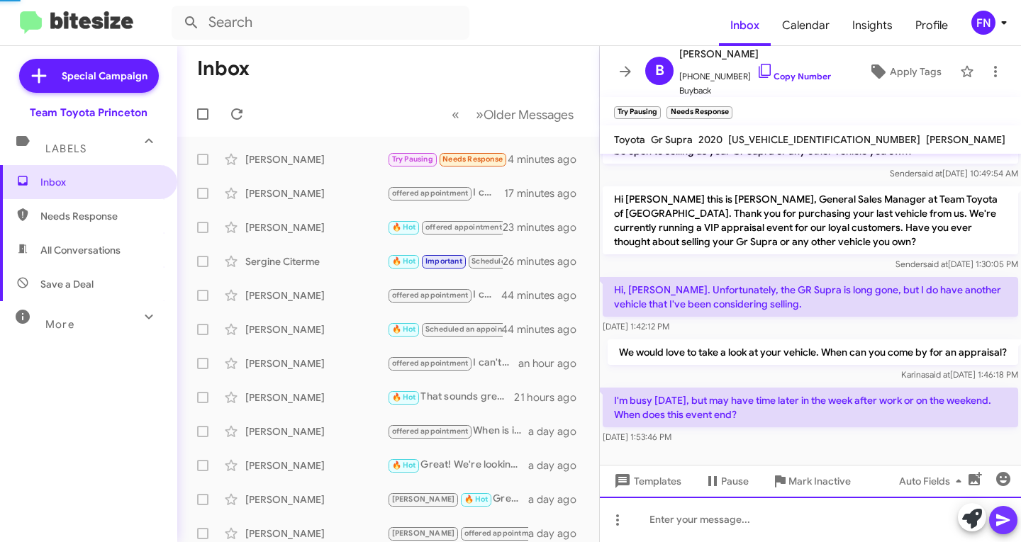
scroll to position [0, 0]
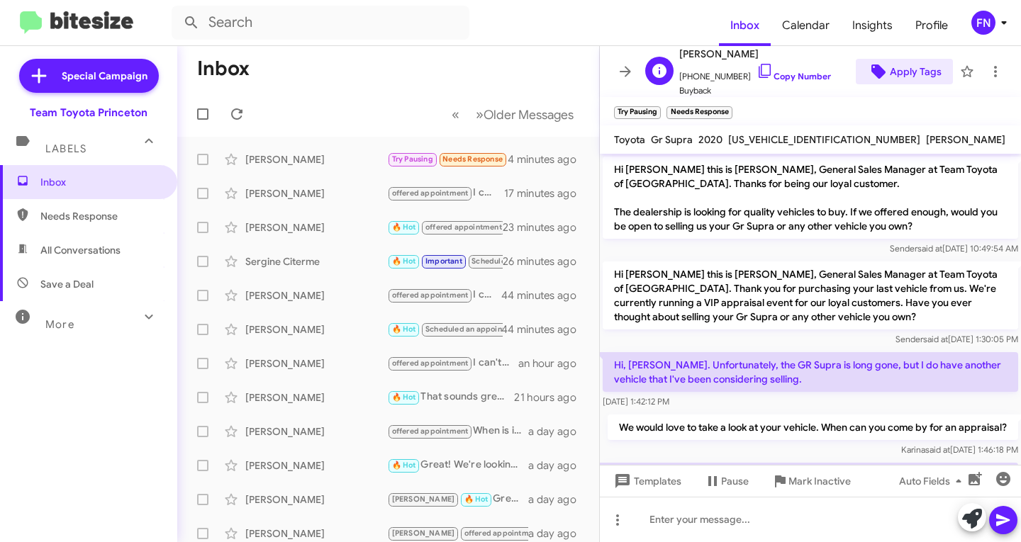
click at [901, 75] on span "Apply Tags" at bounding box center [916, 72] width 52 height 26
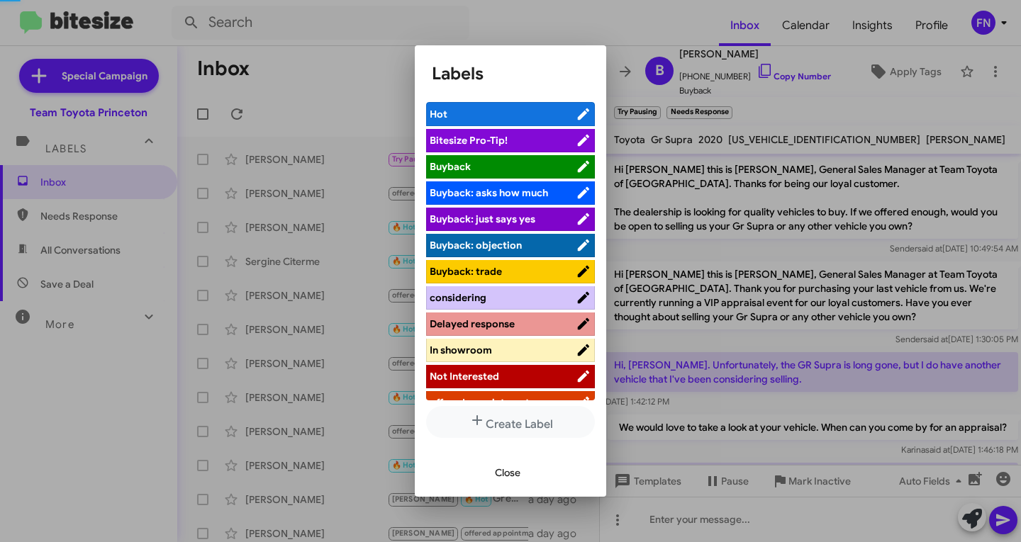
scroll to position [6, 0]
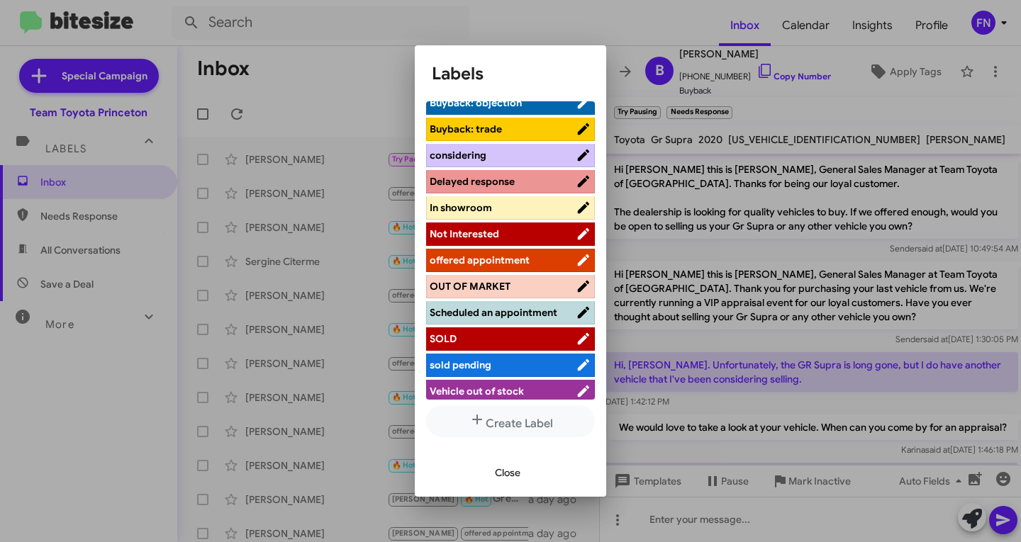
click at [503, 267] on span "offered appointment" at bounding box center [503, 260] width 146 height 14
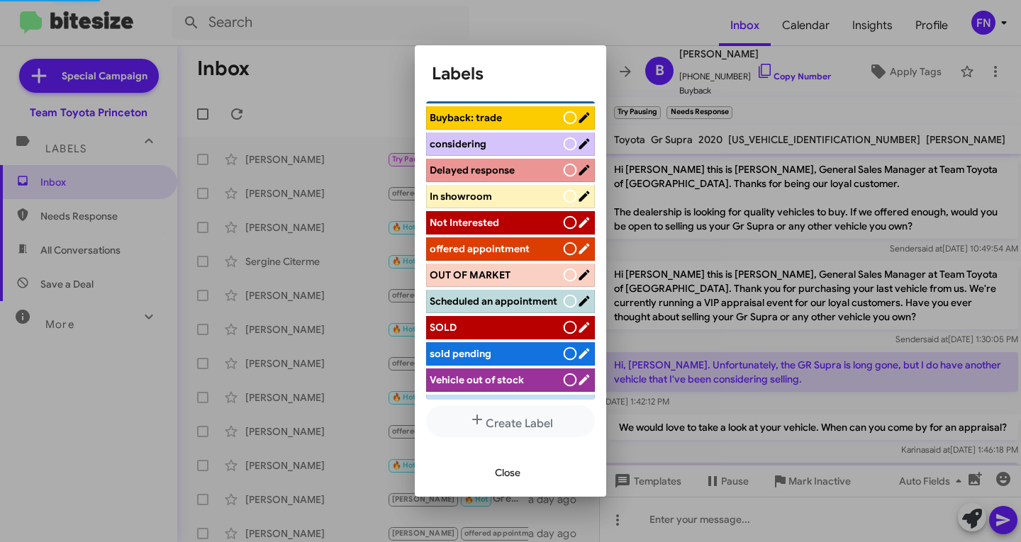
scroll to position [142, 0]
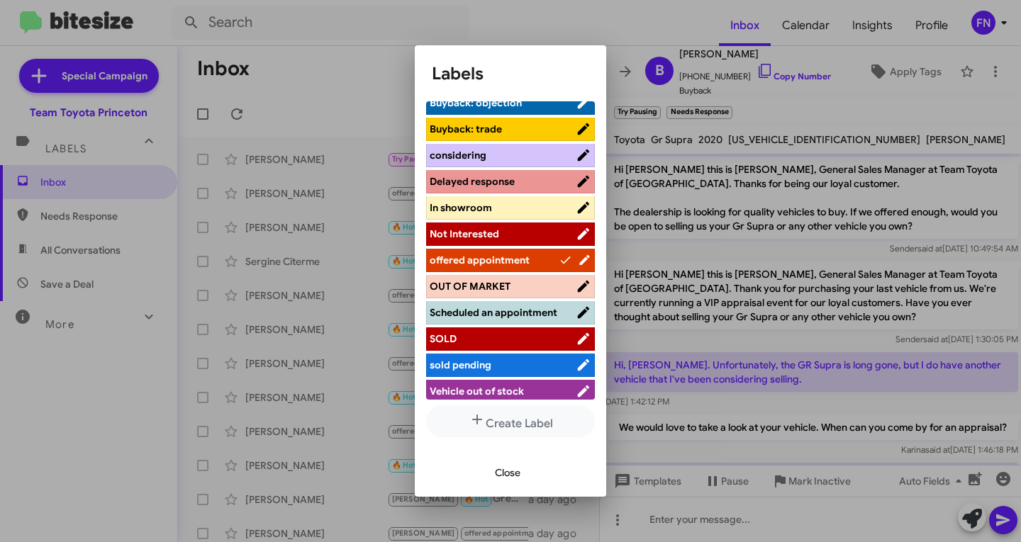
click at [508, 470] on span "Close" at bounding box center [508, 473] width 26 height 26
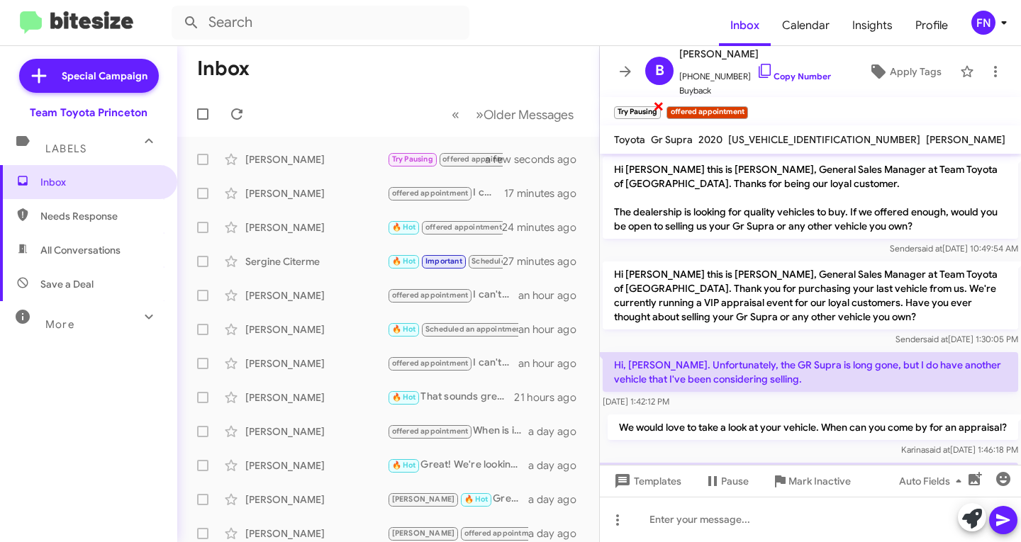
click at [657, 105] on span "×" at bounding box center [658, 105] width 11 height 17
click at [93, 262] on span "All Conversations" at bounding box center [88, 250] width 177 height 34
type input "in:all-conversations"
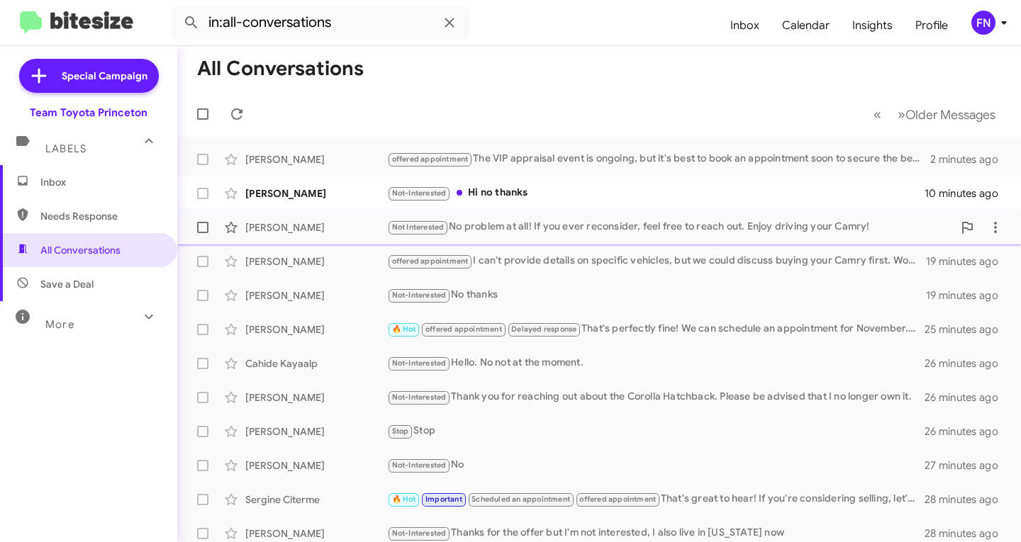
click at [301, 224] on div "[PERSON_NAME]" at bounding box center [316, 228] width 142 height 14
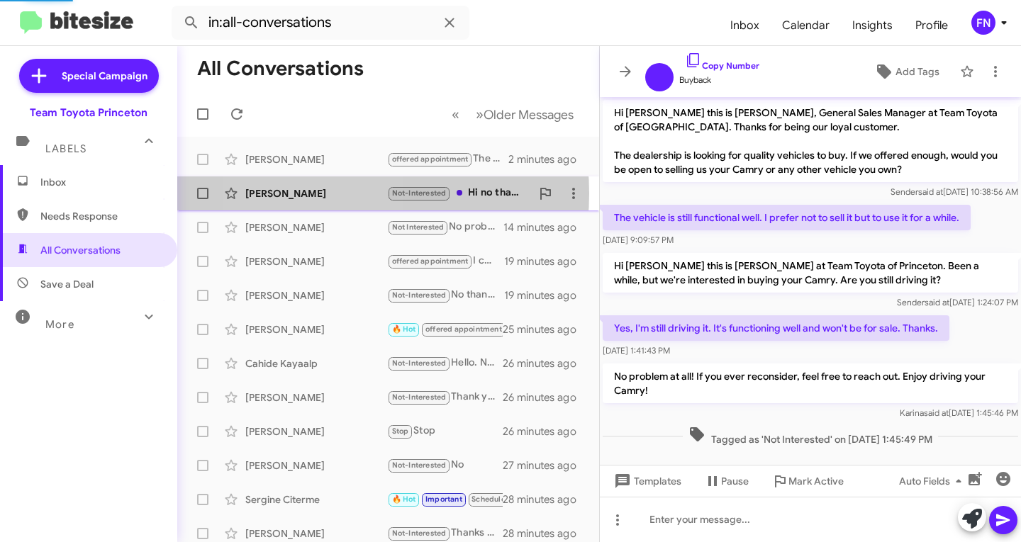
click at [316, 194] on div "[PERSON_NAME]" at bounding box center [316, 193] width 142 height 14
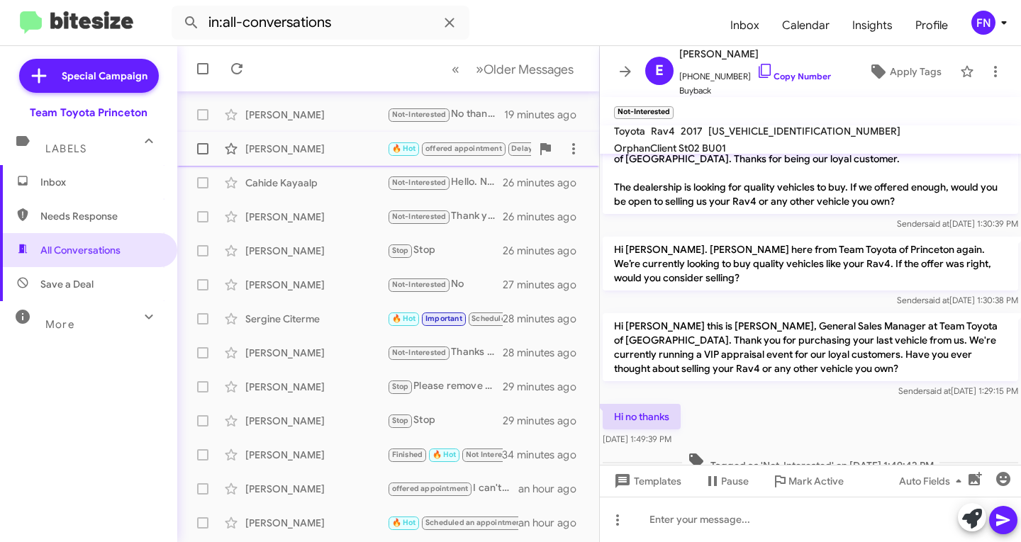
scroll to position [281, 0]
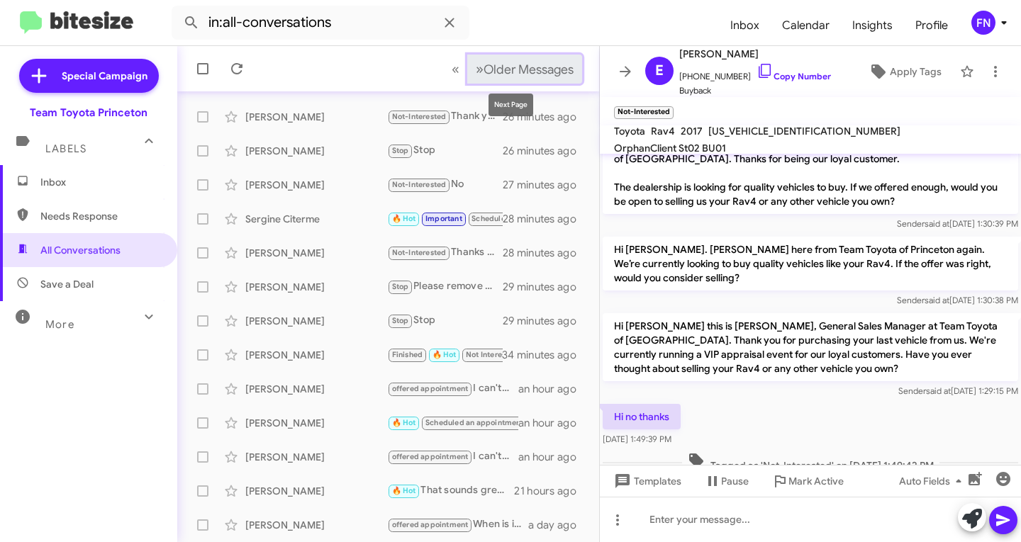
click at [520, 70] on span "Older Messages" at bounding box center [529, 70] width 90 height 16
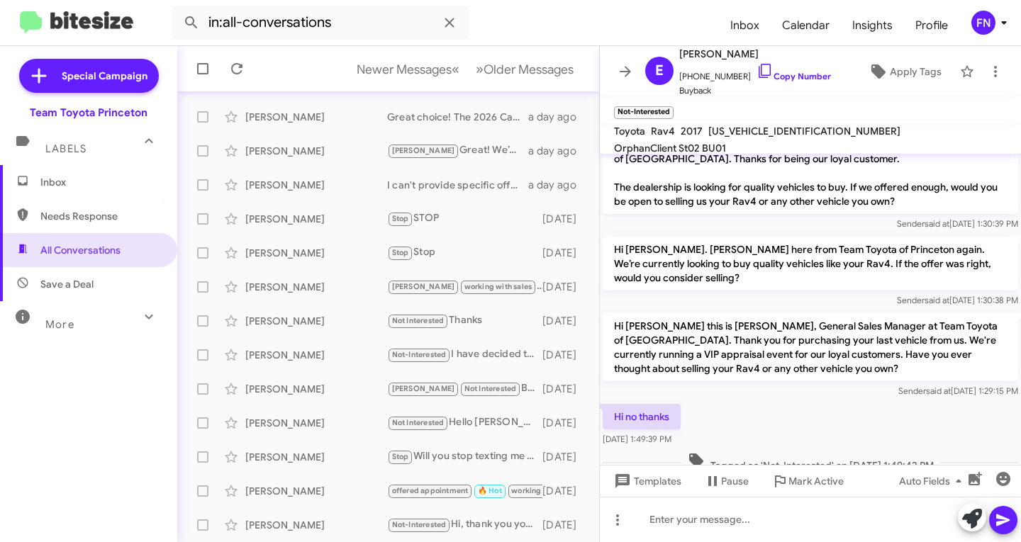
click at [416, 40] on mat-toolbar "in:all-conversations Inbox Calendar Insights Profile FN" at bounding box center [510, 22] width 1021 height 45
click at [394, 84] on mat-tooltip-component "Previous Page" at bounding box center [388, 105] width 77 height 43
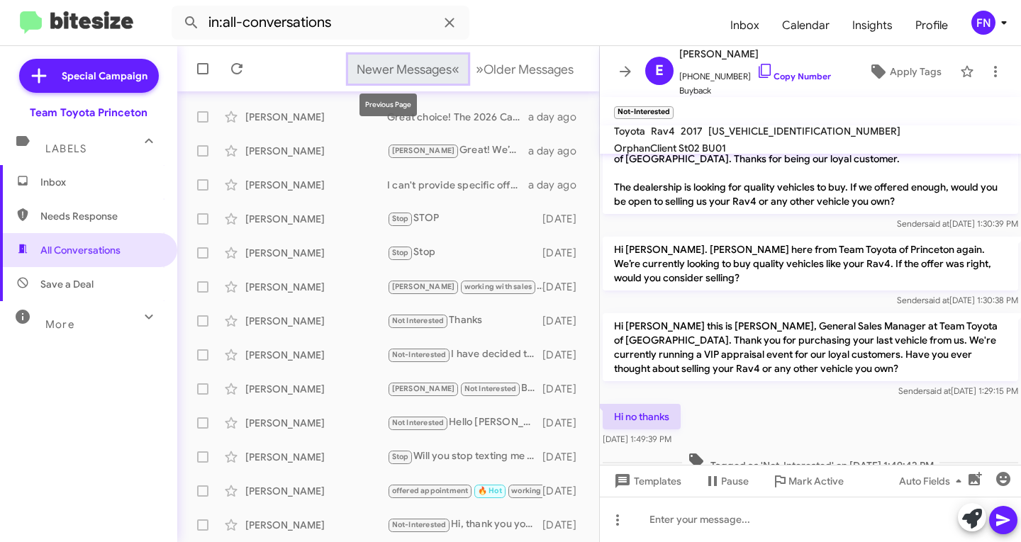
click at [394, 77] on span "Newer Messages" at bounding box center [404, 70] width 95 height 16
